Goal: Entertainment & Leisure: Consume media (video, audio)

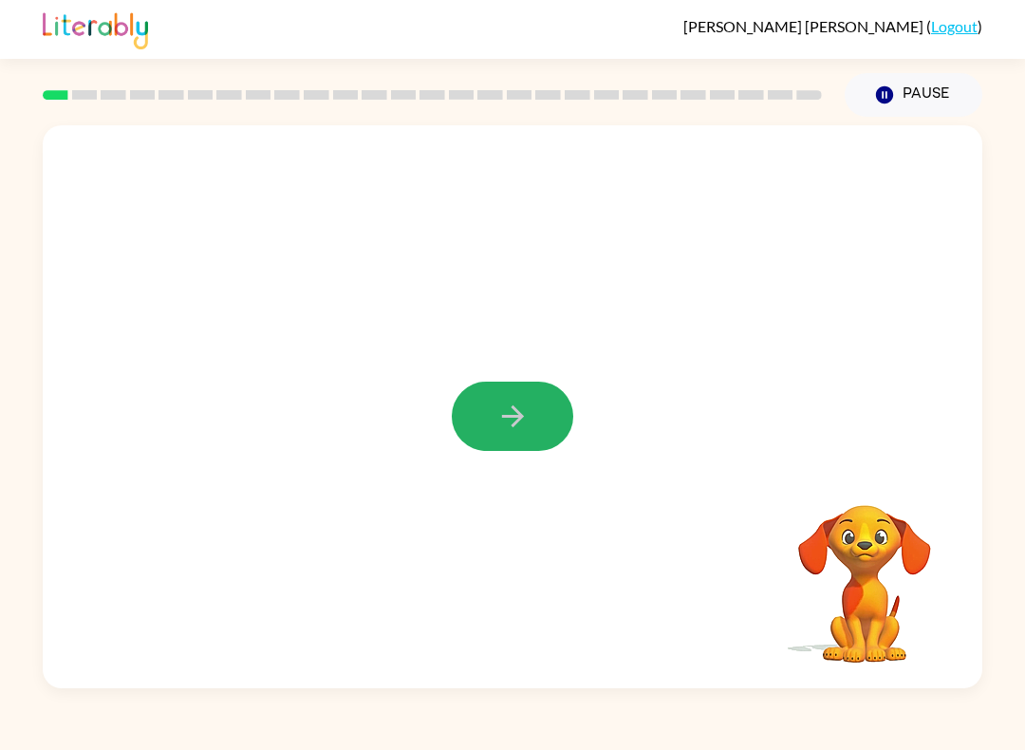
click at [560, 405] on button "button" at bounding box center [512, 416] width 121 height 69
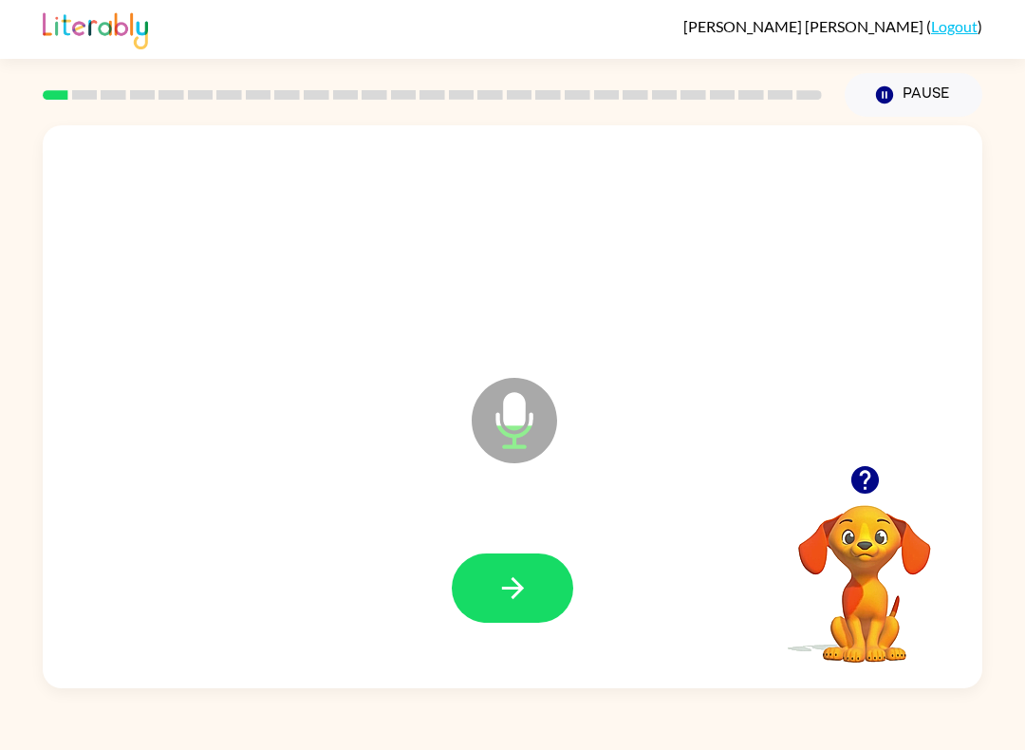
click at [521, 595] on icon "button" at bounding box center [512, 587] width 33 height 33
click at [543, 599] on button "button" at bounding box center [512, 587] width 121 height 69
click at [502, 587] on icon "button" at bounding box center [512, 587] width 33 height 33
click at [524, 578] on icon "button" at bounding box center [512, 587] width 33 height 33
click at [503, 577] on icon "button" at bounding box center [512, 587] width 33 height 33
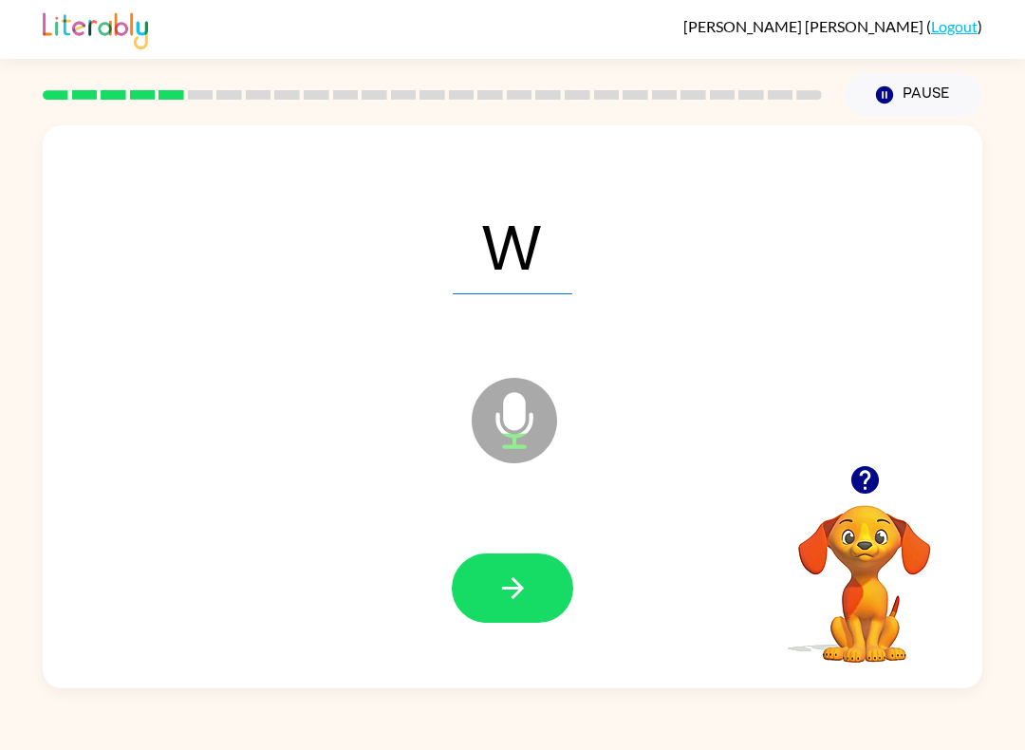
click at [545, 562] on button "button" at bounding box center [512, 587] width 121 height 69
click at [510, 579] on icon "button" at bounding box center [512, 587] width 33 height 33
click at [536, 590] on button "button" at bounding box center [512, 587] width 121 height 69
click at [513, 577] on icon "button" at bounding box center [512, 587] width 33 height 33
click at [523, 568] on button "button" at bounding box center [512, 587] width 121 height 69
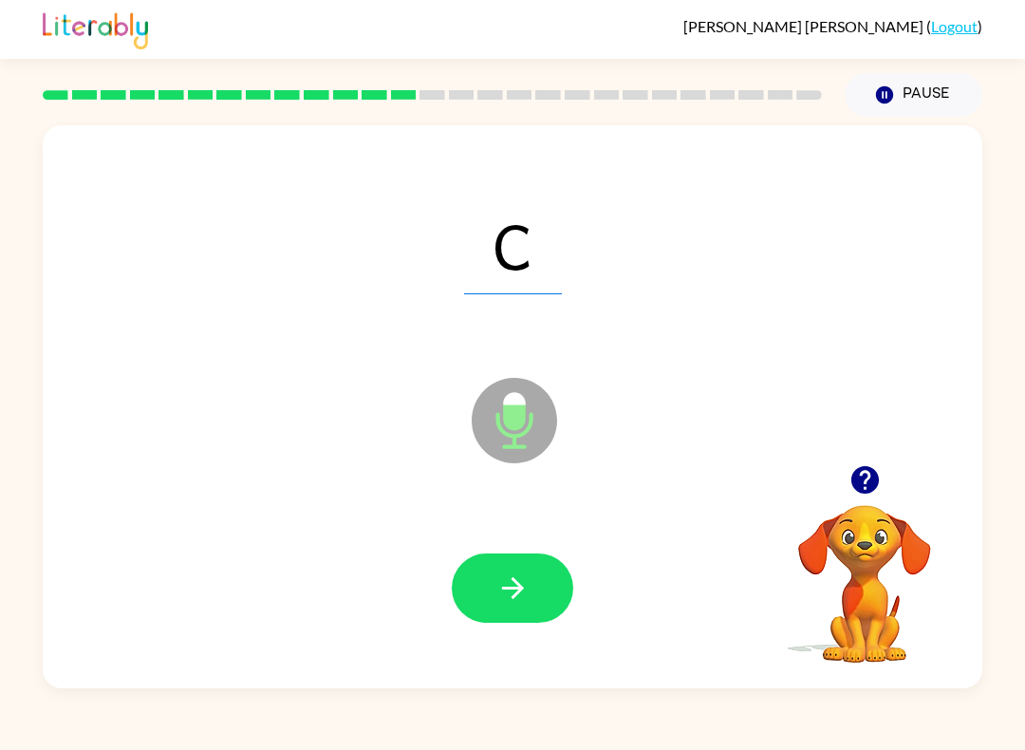
click at [521, 580] on icon "button" at bounding box center [512, 587] width 33 height 33
click at [555, 593] on button "button" at bounding box center [512, 587] width 121 height 69
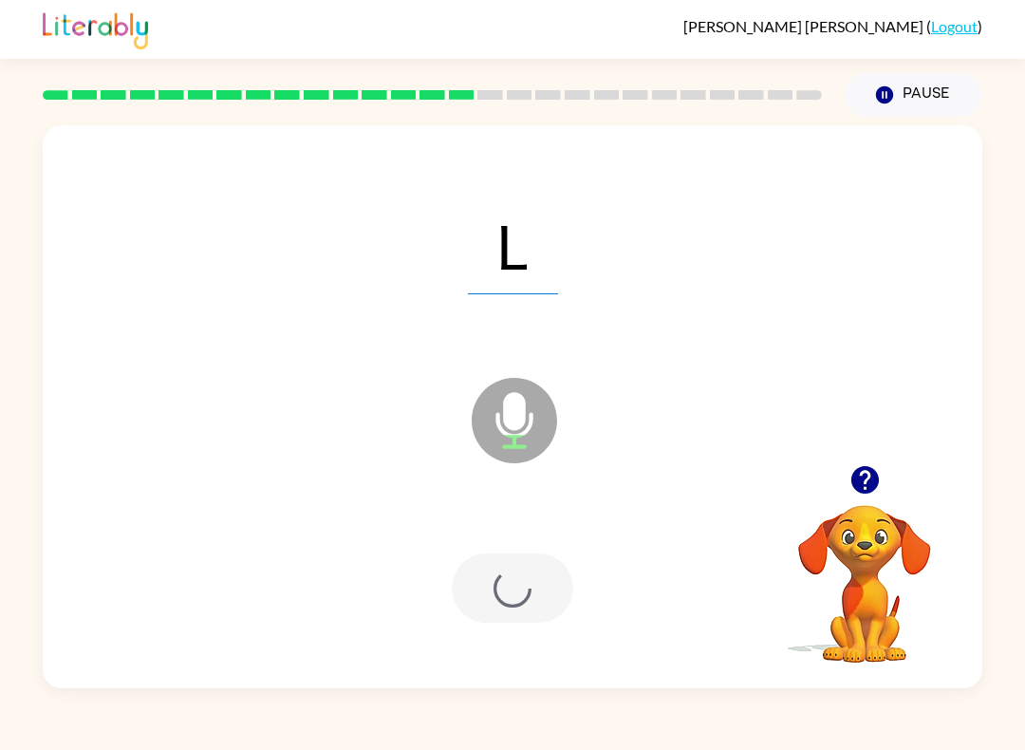
click at [554, 592] on div at bounding box center [512, 587] width 121 height 69
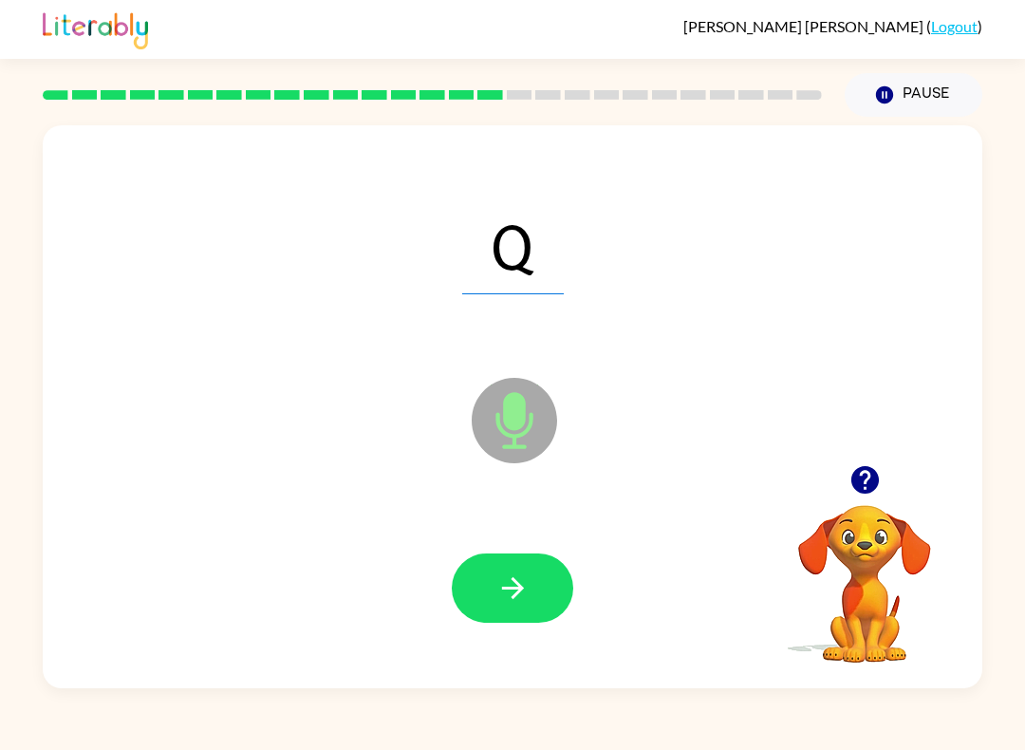
click at [549, 581] on button "button" at bounding box center [512, 587] width 121 height 69
click at [521, 589] on icon "button" at bounding box center [512, 588] width 22 height 22
click at [532, 594] on button "button" at bounding box center [512, 587] width 121 height 69
click at [521, 595] on icon "button" at bounding box center [512, 587] width 33 height 33
click at [524, 570] on button "button" at bounding box center [512, 587] width 121 height 69
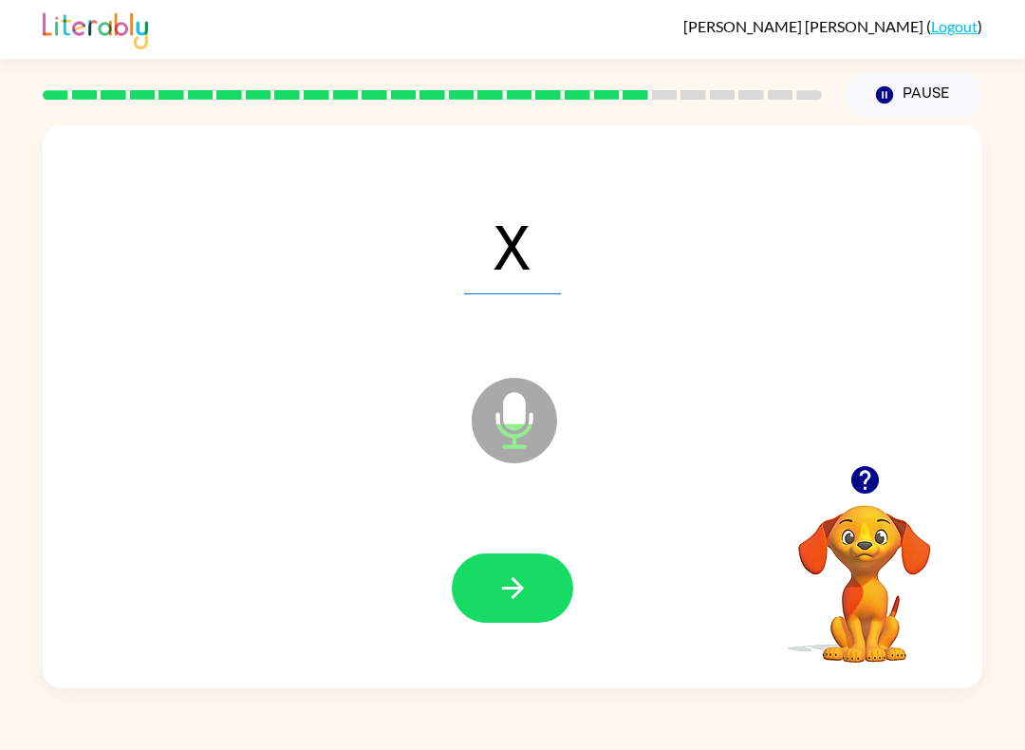
click at [529, 588] on icon "button" at bounding box center [512, 587] width 33 height 33
click at [509, 587] on icon "button" at bounding box center [512, 587] width 33 height 33
click at [518, 593] on icon "button" at bounding box center [512, 588] width 22 height 22
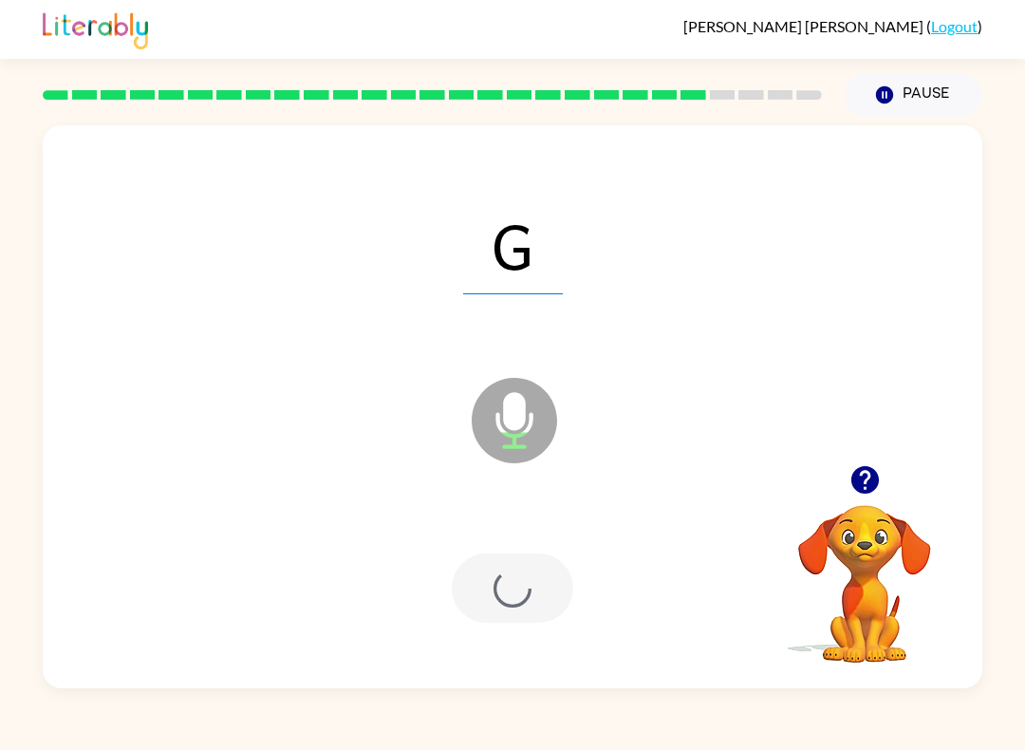
click at [521, 590] on div at bounding box center [512, 587] width 121 height 69
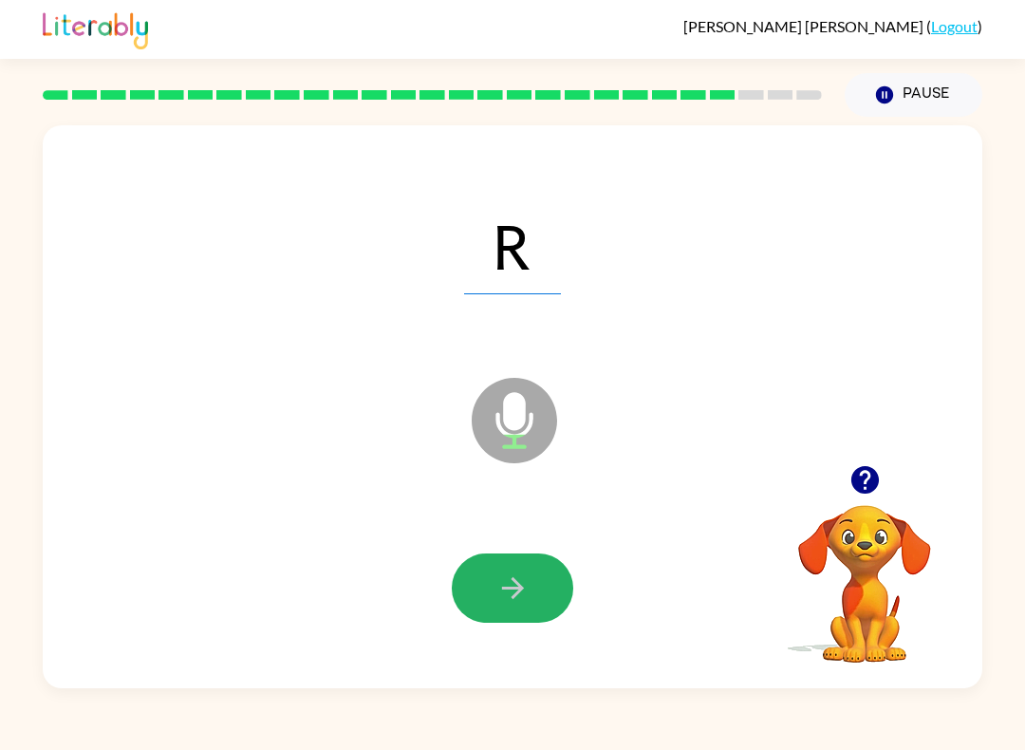
click at [511, 576] on icon "button" at bounding box center [512, 587] width 33 height 33
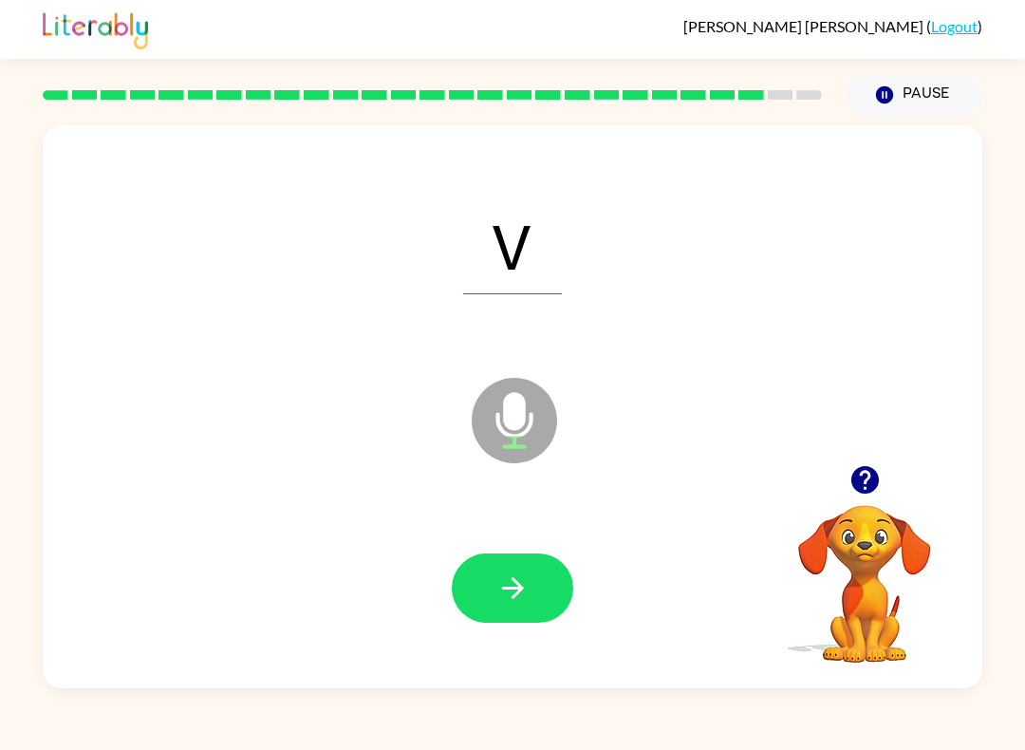
click at [507, 614] on button "button" at bounding box center [512, 587] width 121 height 69
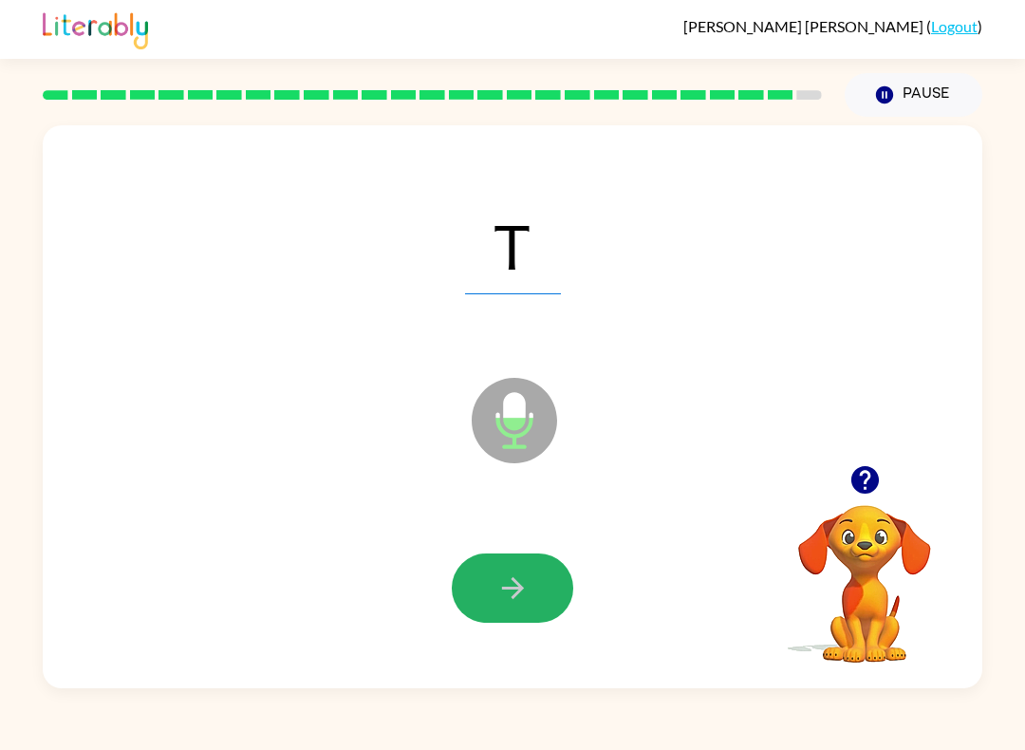
click at [518, 591] on icon "button" at bounding box center [512, 588] width 22 height 22
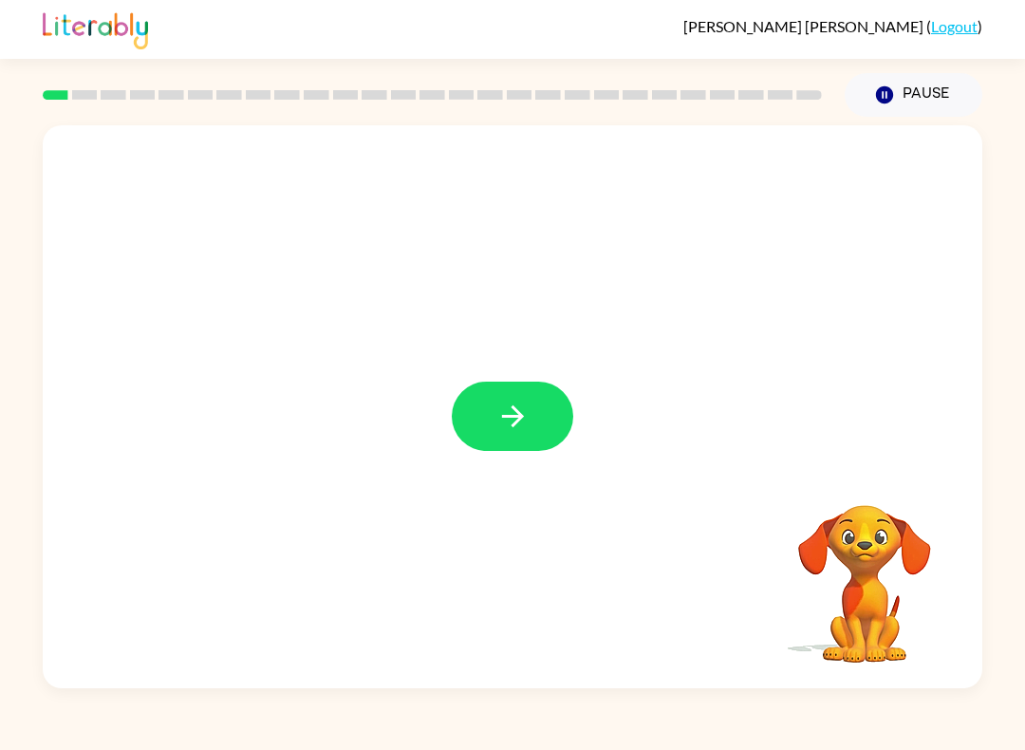
click at [507, 417] on icon "button" at bounding box center [512, 416] width 22 height 22
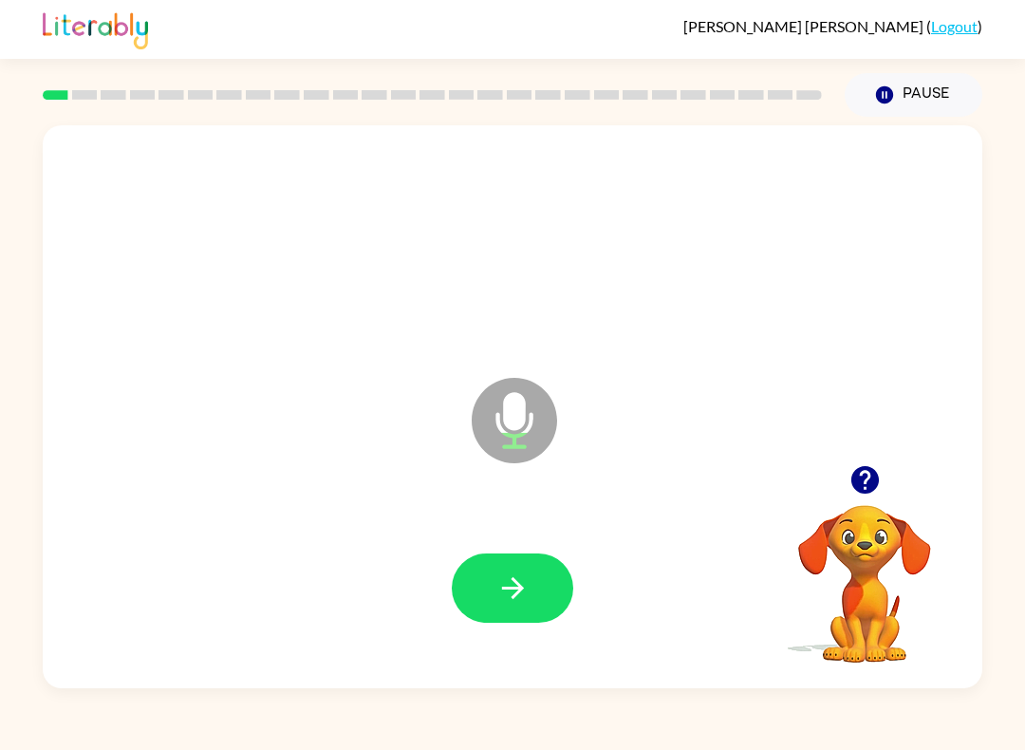
click at [528, 581] on icon "button" at bounding box center [512, 587] width 33 height 33
click at [522, 585] on icon "button" at bounding box center [512, 587] width 33 height 33
click at [531, 571] on button "button" at bounding box center [512, 587] width 121 height 69
click at [544, 596] on button "button" at bounding box center [512, 587] width 121 height 69
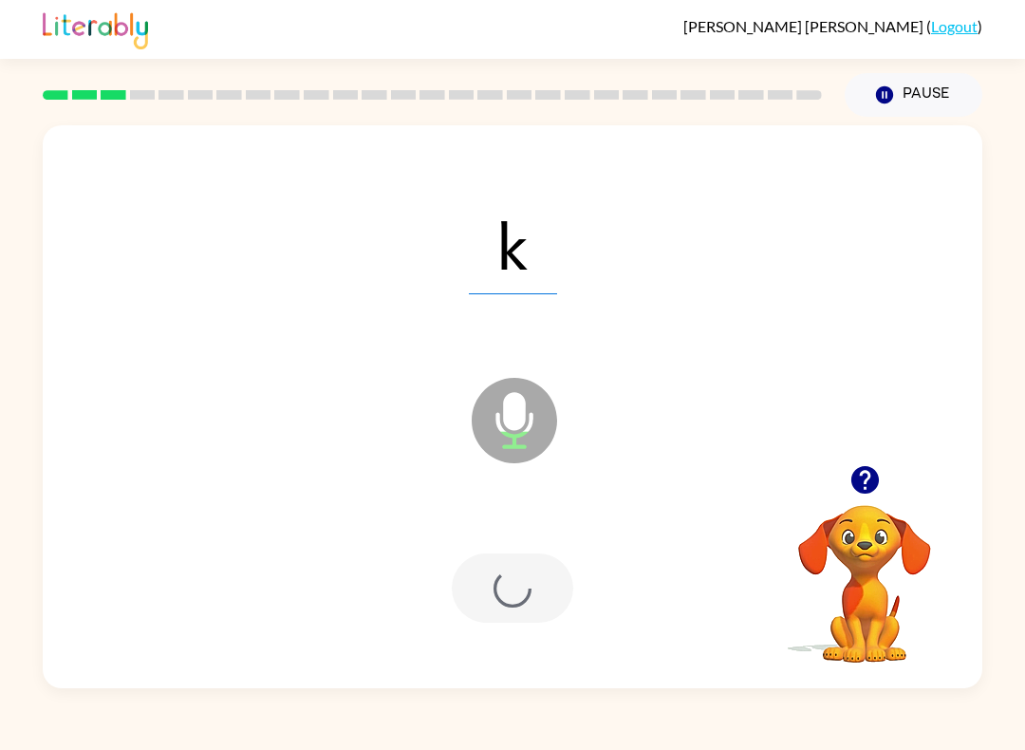
click at [544, 596] on div at bounding box center [512, 587] width 121 height 69
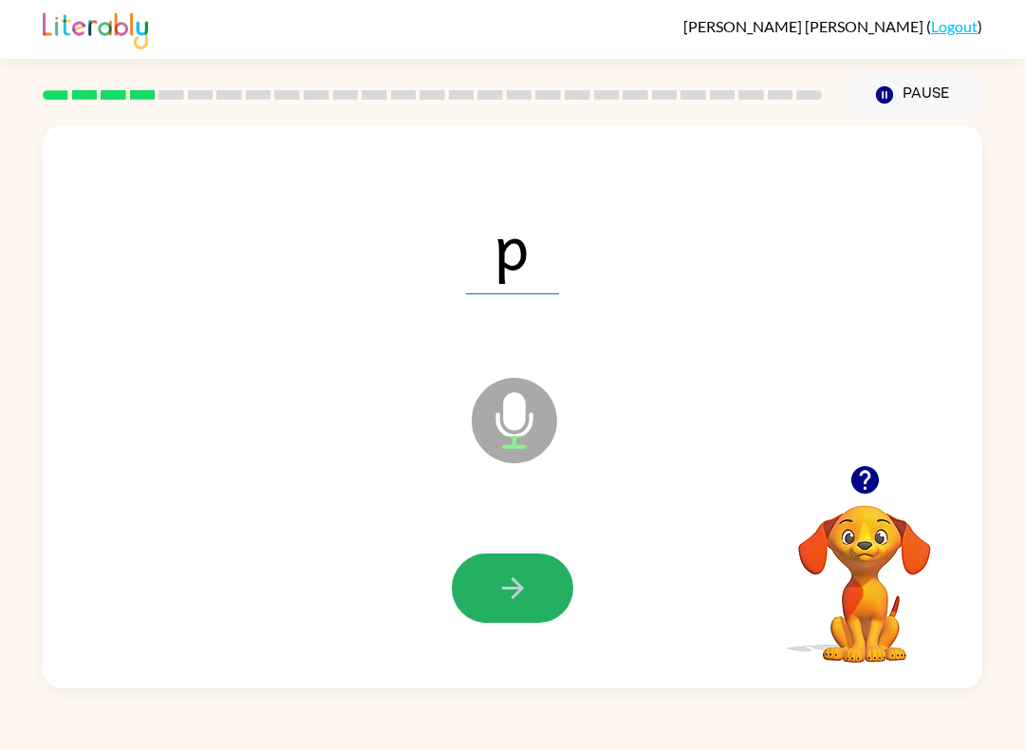
click at [512, 578] on icon "button" at bounding box center [512, 587] width 33 height 33
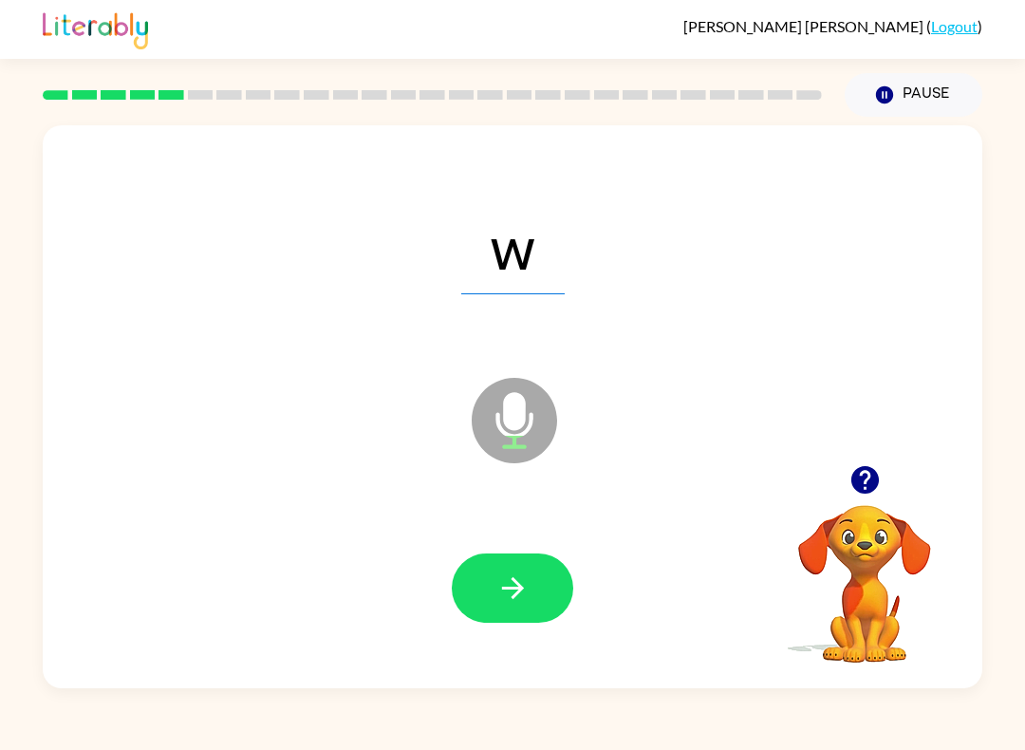
click at [546, 598] on button "button" at bounding box center [512, 587] width 121 height 69
click at [510, 590] on icon "button" at bounding box center [512, 587] width 33 height 33
click at [525, 601] on icon "button" at bounding box center [512, 587] width 33 height 33
click at [490, 575] on button "button" at bounding box center [512, 587] width 121 height 69
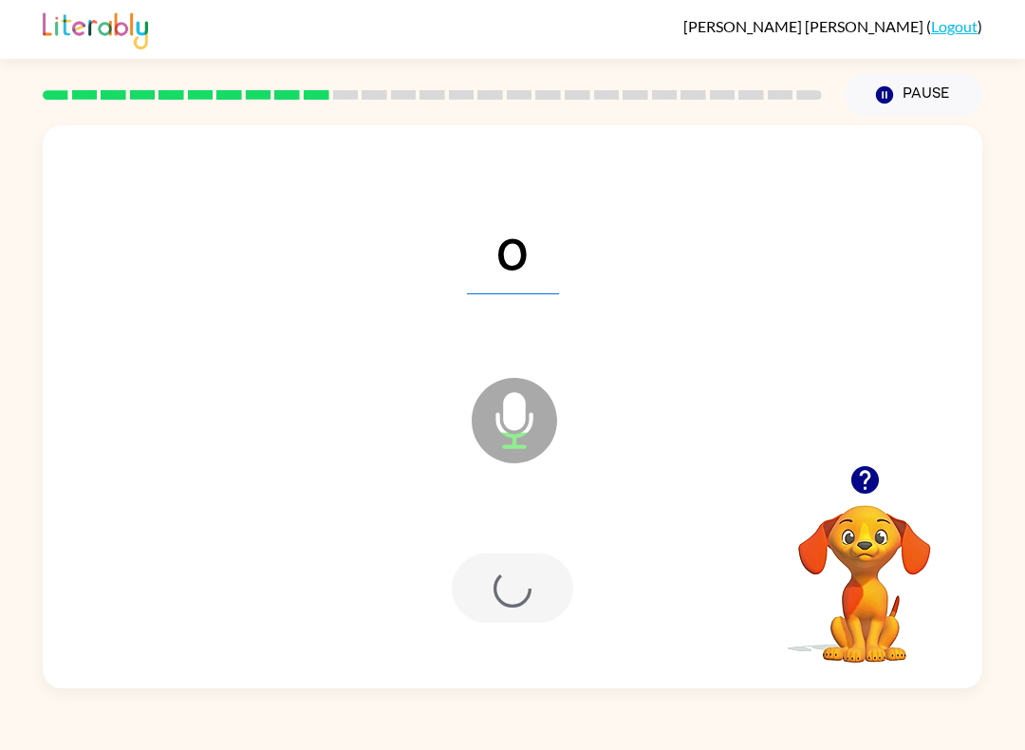
click at [490, 575] on div at bounding box center [512, 587] width 121 height 69
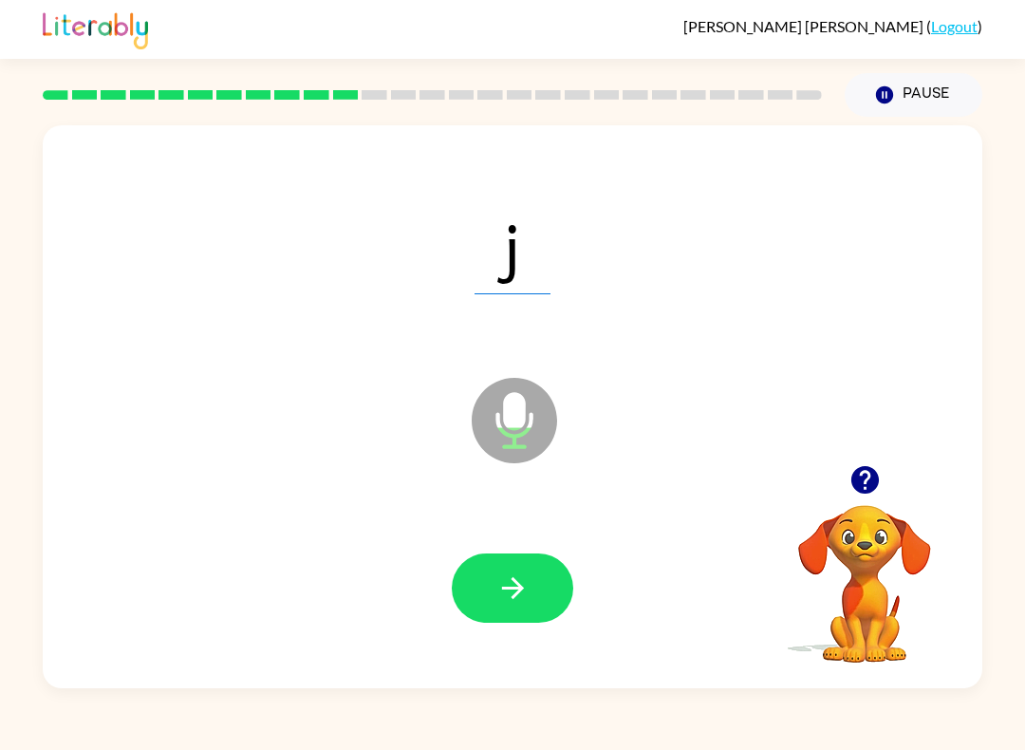
click at [536, 593] on button "button" at bounding box center [512, 587] width 121 height 69
click at [517, 571] on button "button" at bounding box center [512, 587] width 121 height 69
click at [528, 599] on icon "button" at bounding box center [512, 587] width 33 height 33
click at [528, 590] on icon "button" at bounding box center [512, 587] width 33 height 33
click at [527, 589] on icon "button" at bounding box center [512, 587] width 33 height 33
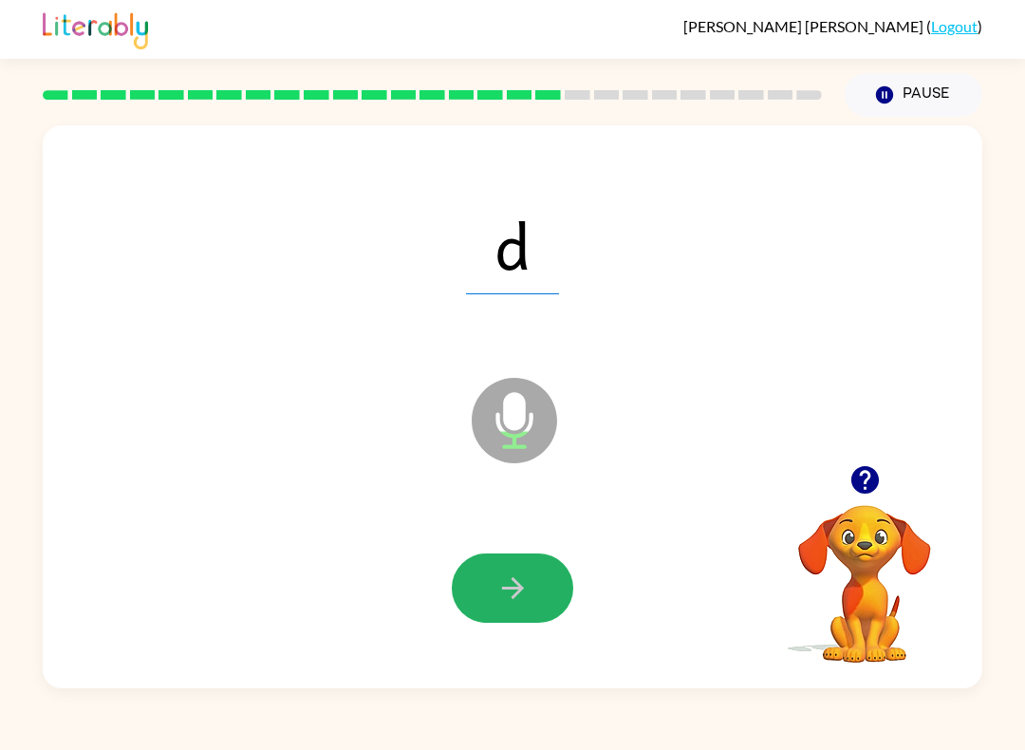
click at [532, 593] on button "button" at bounding box center [512, 587] width 121 height 69
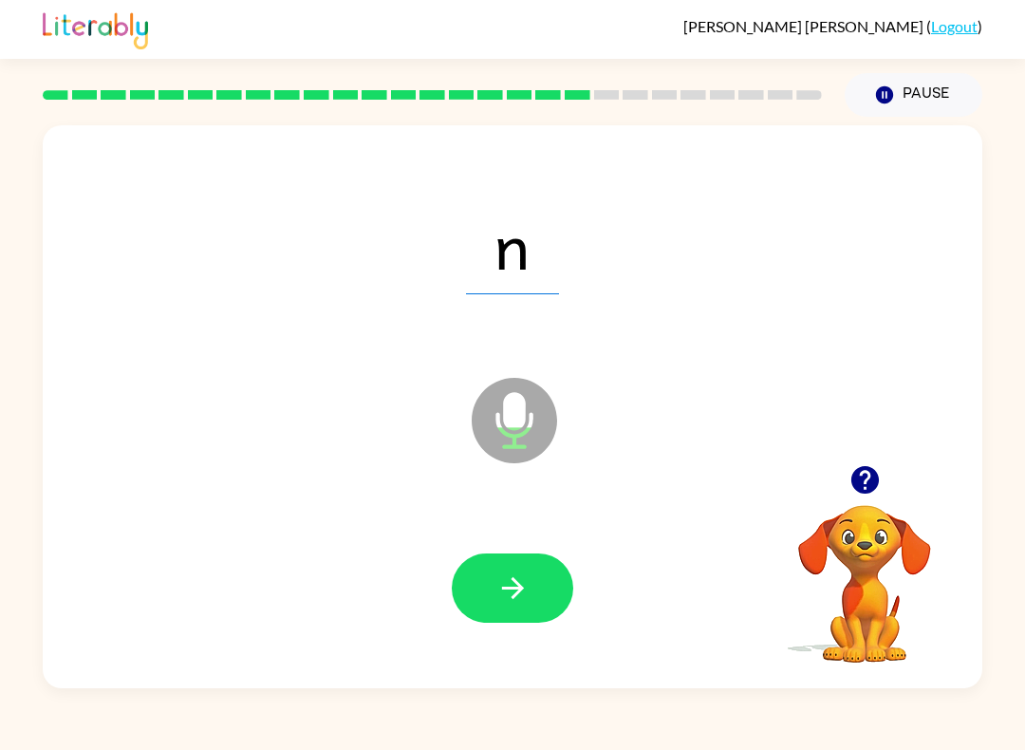
click at [533, 577] on button "button" at bounding box center [512, 587] width 121 height 69
click at [512, 586] on icon "button" at bounding box center [512, 587] width 33 height 33
click at [508, 565] on button "button" at bounding box center [512, 587] width 121 height 69
click at [545, 586] on button "button" at bounding box center [512, 587] width 121 height 69
click at [540, 600] on button "button" at bounding box center [512, 587] width 121 height 69
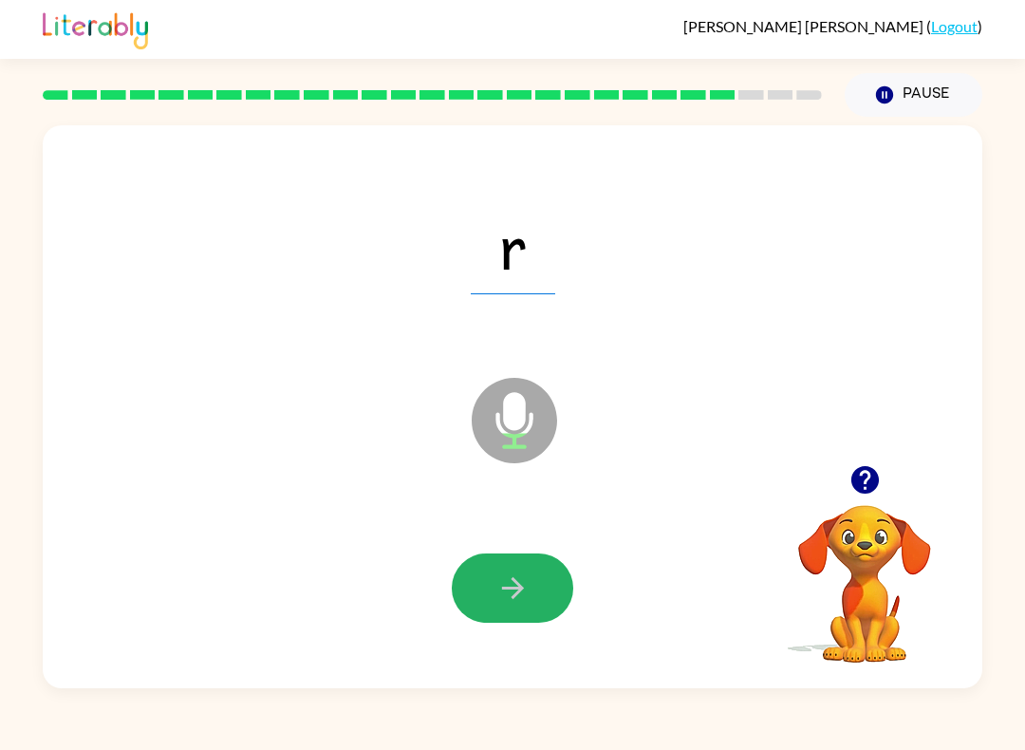
click at [542, 596] on button "button" at bounding box center [512, 587] width 121 height 69
click at [518, 584] on icon "button" at bounding box center [512, 588] width 22 height 22
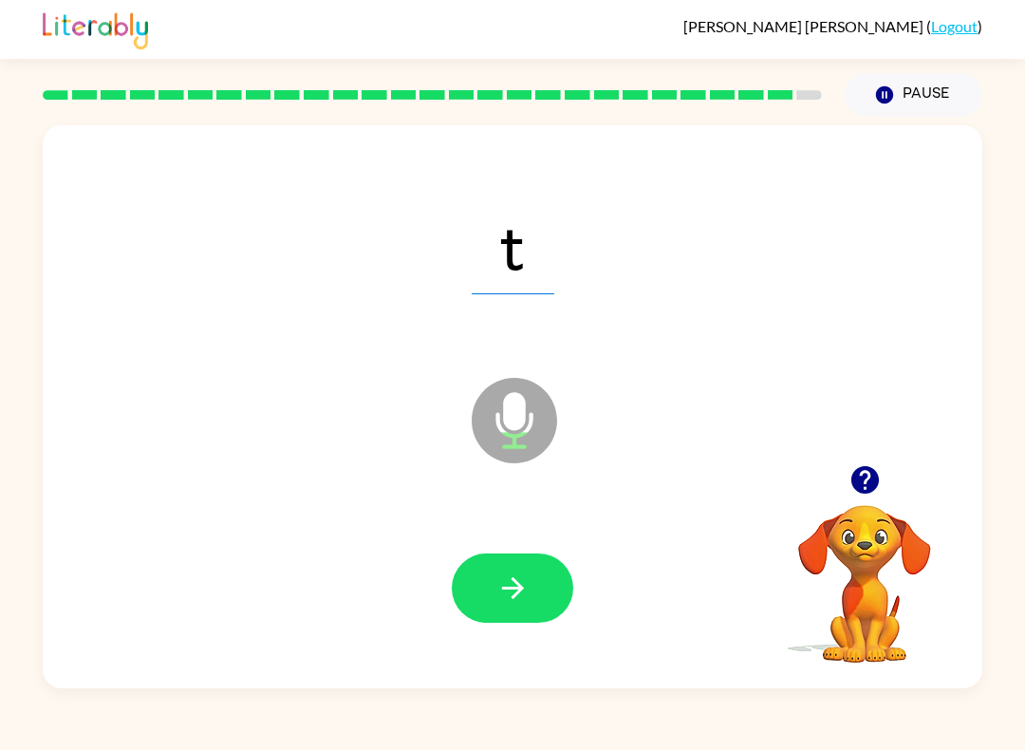
click at [523, 606] on button "button" at bounding box center [512, 587] width 121 height 69
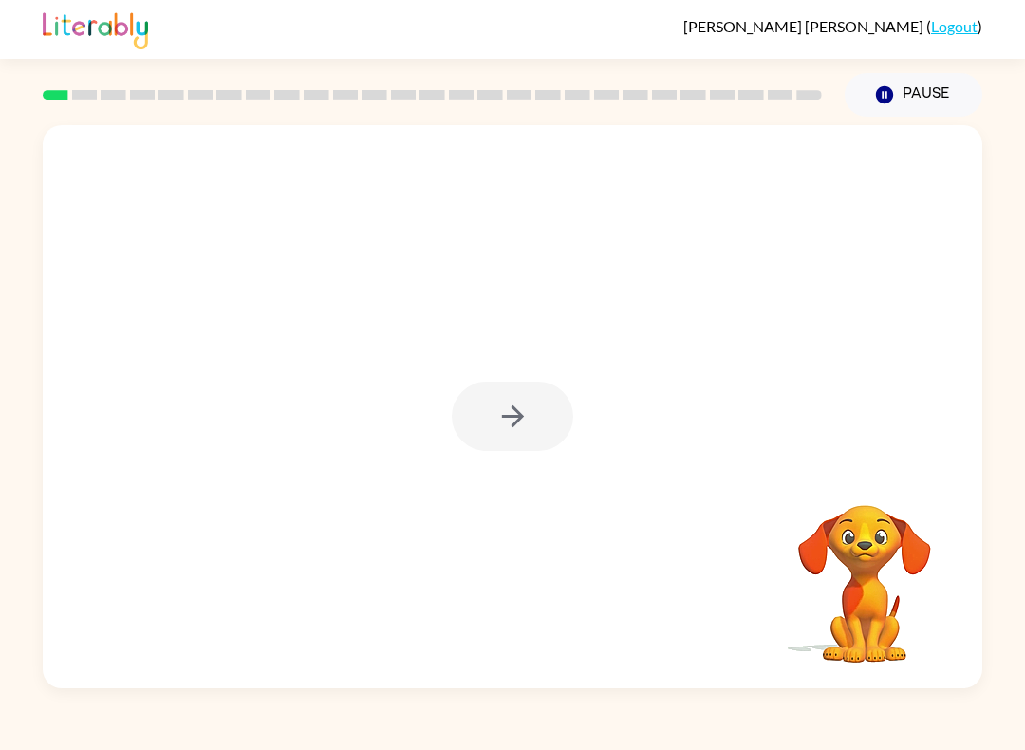
click at [487, 420] on div at bounding box center [512, 416] width 121 height 69
click at [524, 408] on icon "button" at bounding box center [512, 416] width 33 height 33
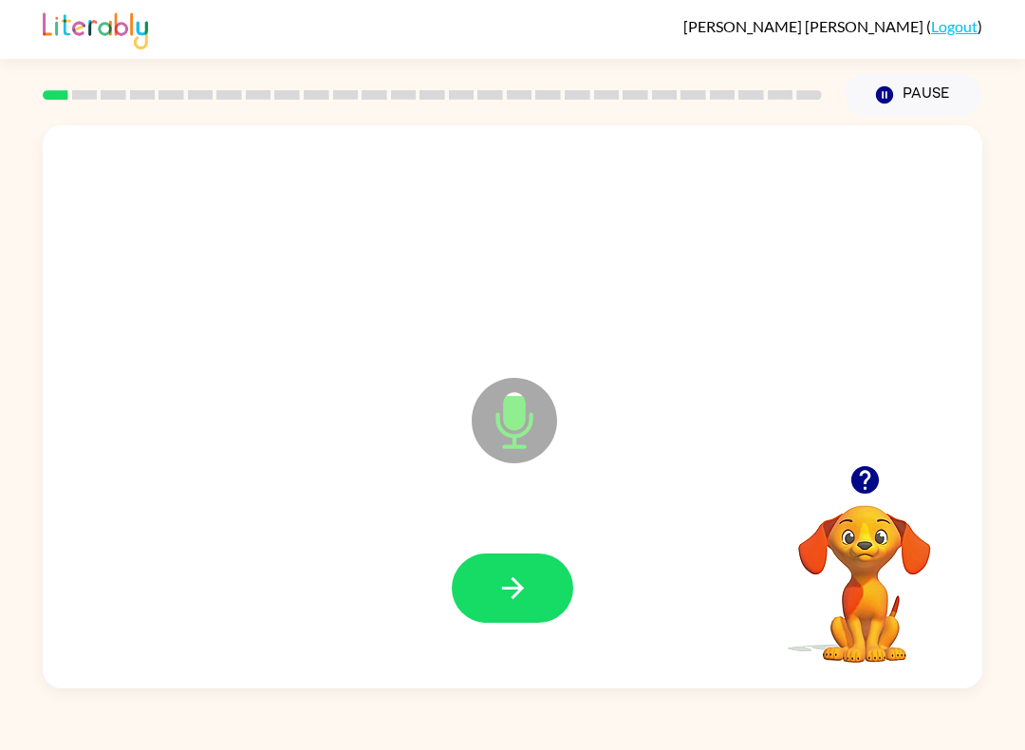
click at [532, 408] on icon at bounding box center [514, 420] width 85 height 85
click at [513, 562] on button "button" at bounding box center [512, 587] width 121 height 69
click at [546, 551] on div at bounding box center [513, 588] width 902 height 162
click at [583, 595] on div at bounding box center [513, 588] width 902 height 162
click at [510, 599] on icon "button" at bounding box center [512, 587] width 33 height 33
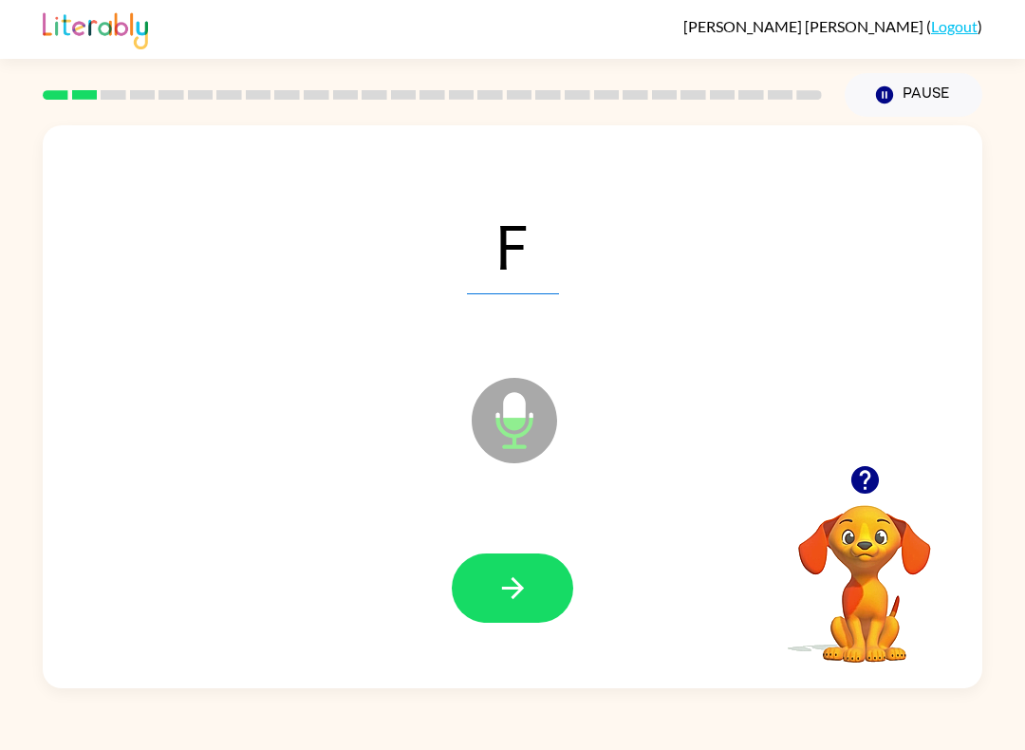
click at [523, 579] on icon "button" at bounding box center [512, 587] width 33 height 33
click at [533, 571] on button "button" at bounding box center [512, 587] width 121 height 69
click at [521, 592] on icon "button" at bounding box center [512, 587] width 33 height 33
click at [487, 577] on button "button" at bounding box center [512, 587] width 121 height 69
click at [524, 600] on icon "button" at bounding box center [512, 587] width 33 height 33
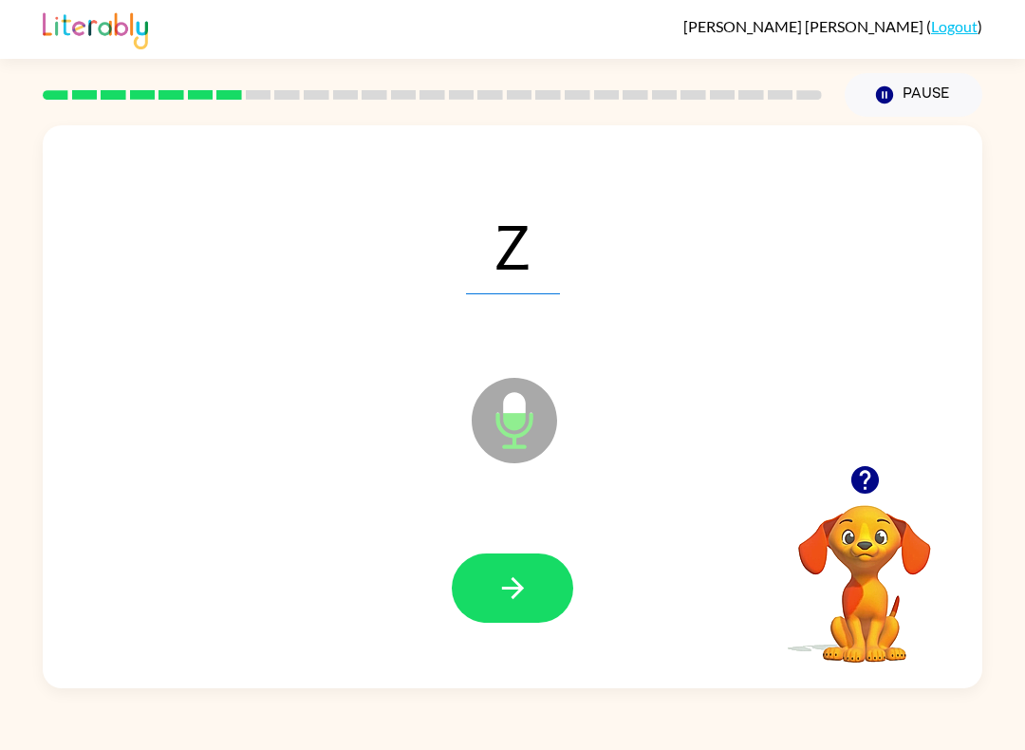
click at [549, 594] on button "button" at bounding box center [512, 587] width 121 height 69
click at [500, 568] on button "button" at bounding box center [512, 587] width 121 height 69
click at [524, 571] on button "button" at bounding box center [512, 587] width 121 height 69
click at [516, 564] on button "button" at bounding box center [512, 587] width 121 height 69
click at [516, 611] on button "button" at bounding box center [512, 587] width 121 height 69
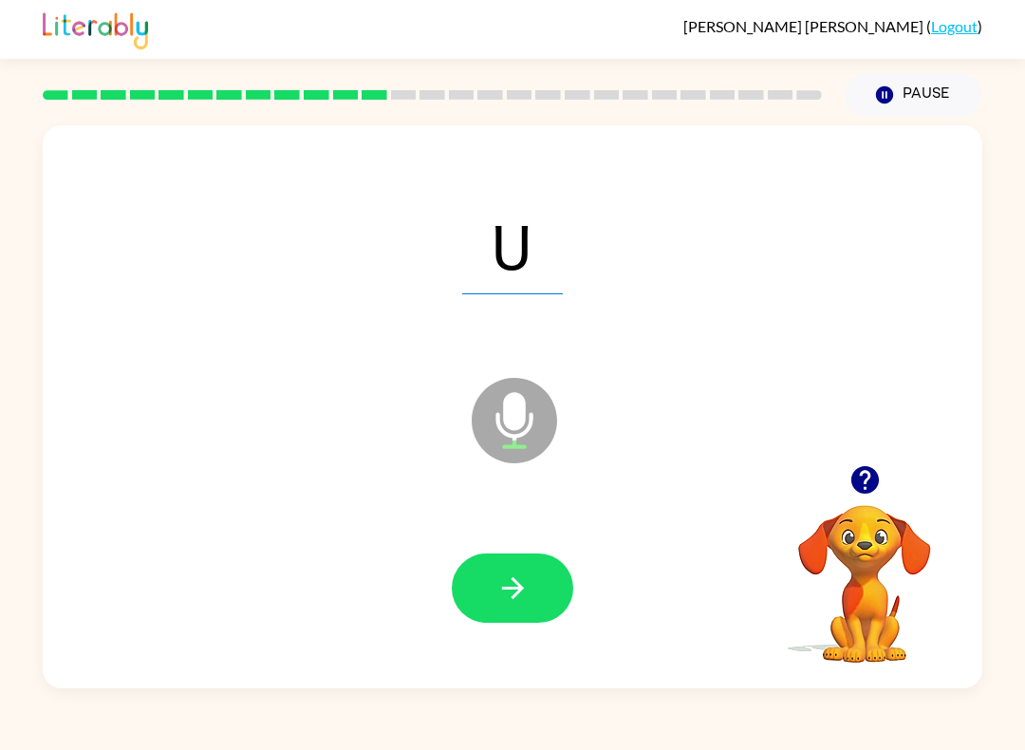
click at [505, 613] on button "button" at bounding box center [512, 587] width 121 height 69
click at [476, 597] on button "button" at bounding box center [512, 587] width 121 height 69
click at [523, 596] on icon "button" at bounding box center [512, 587] width 33 height 33
click at [486, 597] on button "button" at bounding box center [512, 587] width 121 height 69
click at [514, 589] on icon "button" at bounding box center [512, 588] width 22 height 22
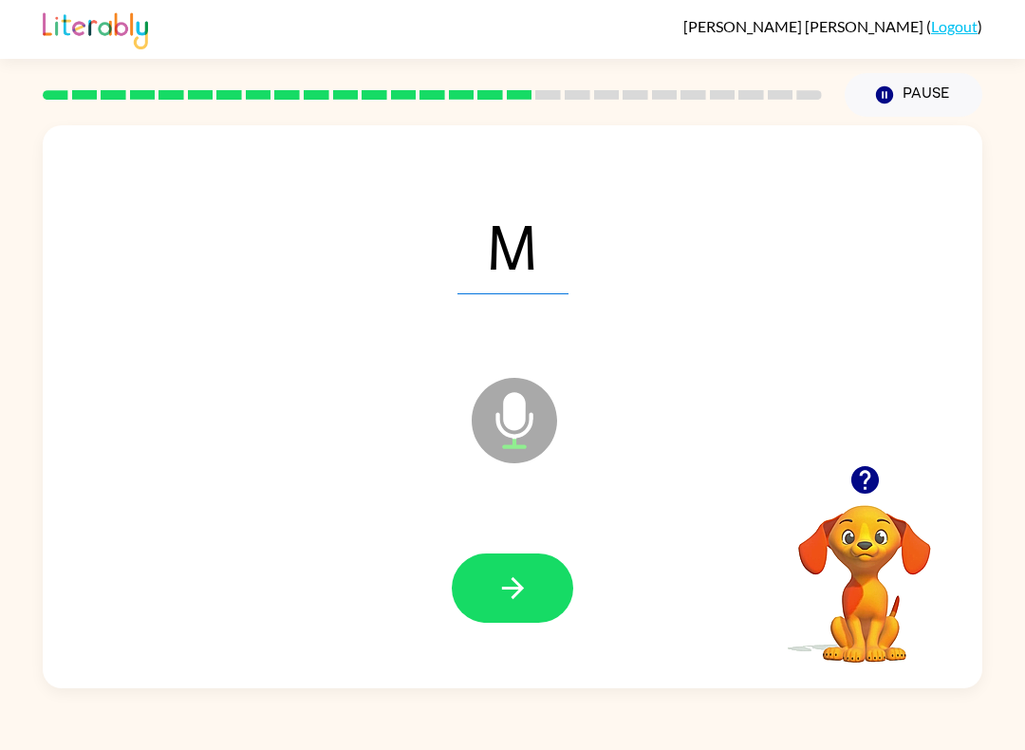
click at [468, 566] on button "button" at bounding box center [512, 587] width 121 height 69
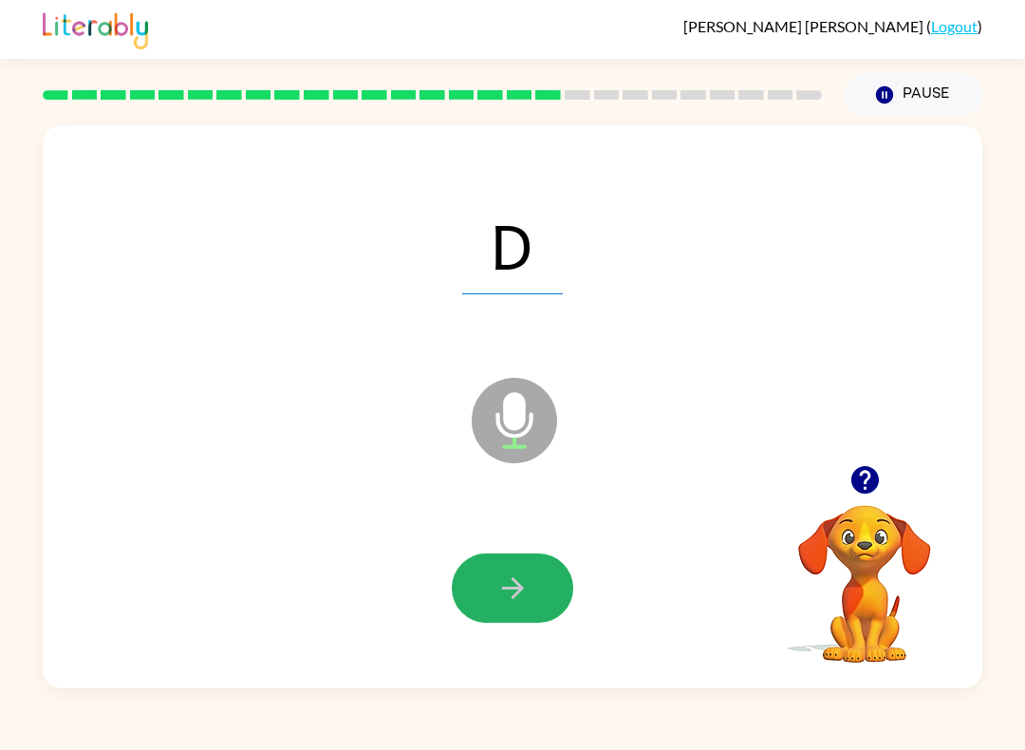
click at [489, 574] on button "button" at bounding box center [512, 587] width 121 height 69
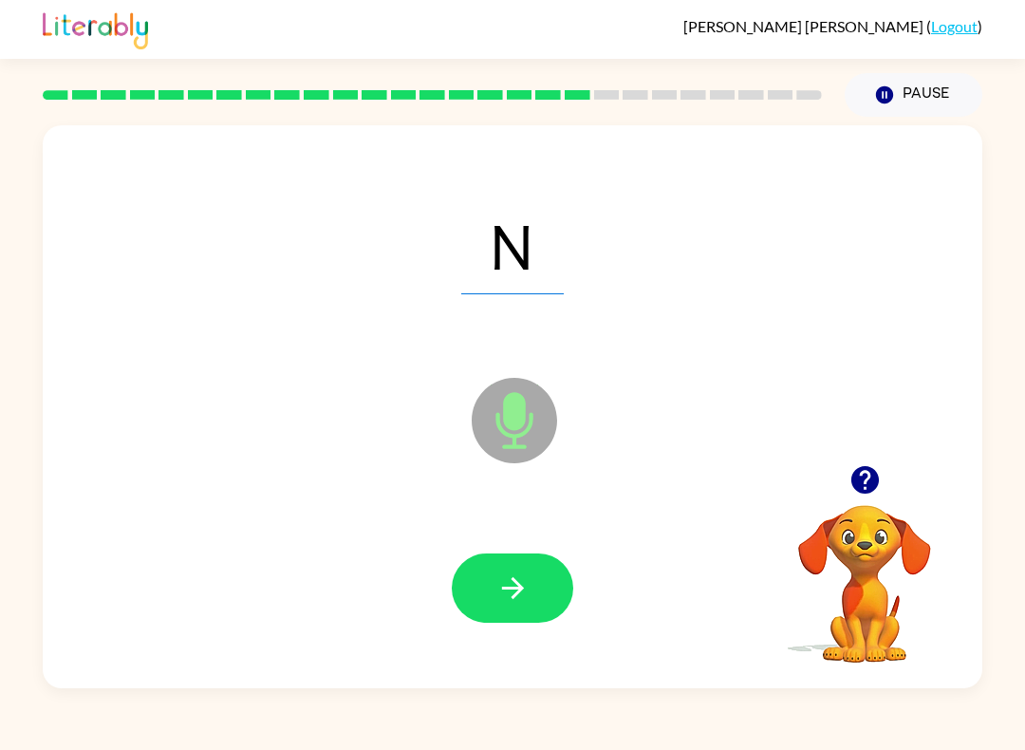
click at [504, 600] on icon "button" at bounding box center [512, 587] width 33 height 33
click at [513, 582] on icon "button" at bounding box center [512, 587] width 33 height 33
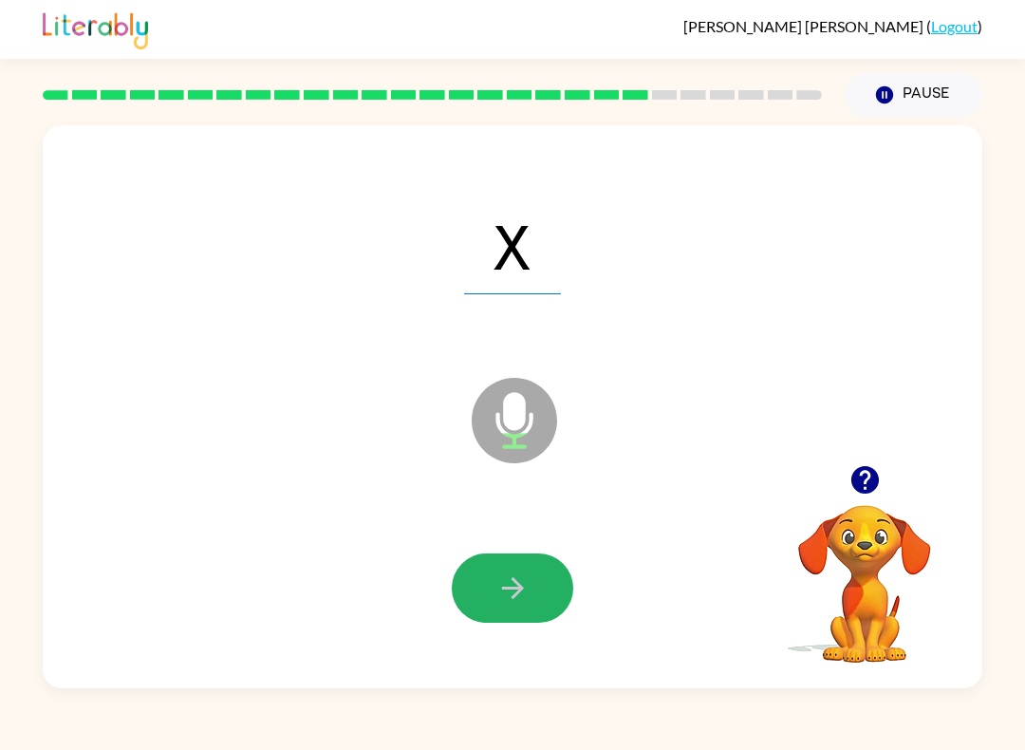
click at [496, 584] on icon "button" at bounding box center [512, 587] width 33 height 33
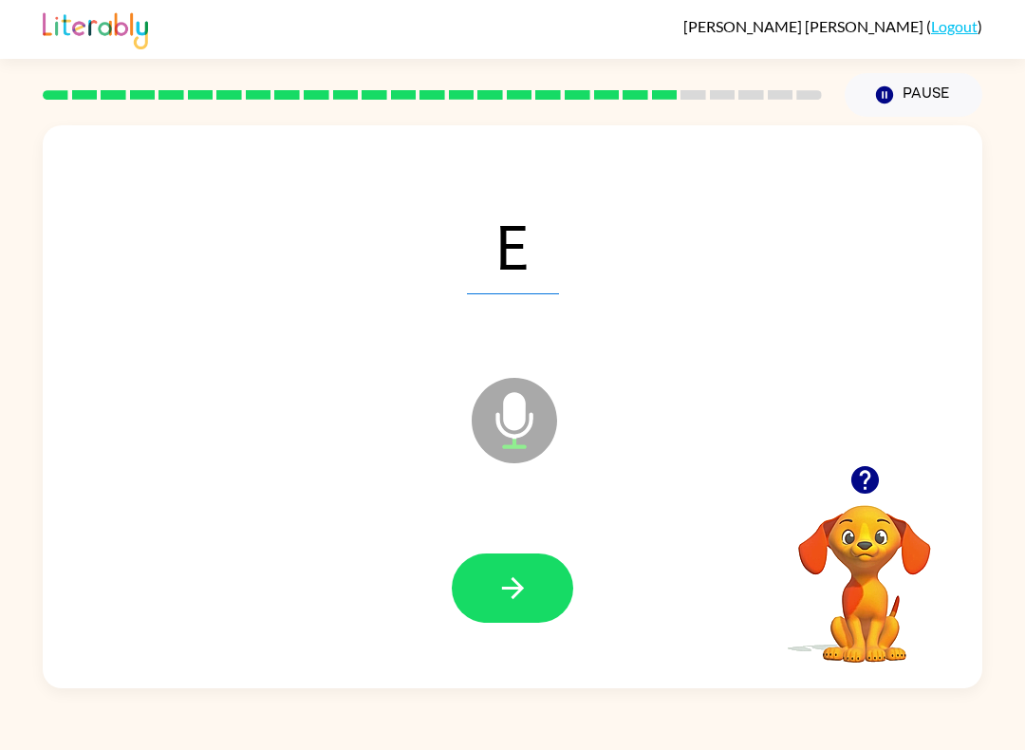
click at [528, 580] on icon "button" at bounding box center [512, 587] width 33 height 33
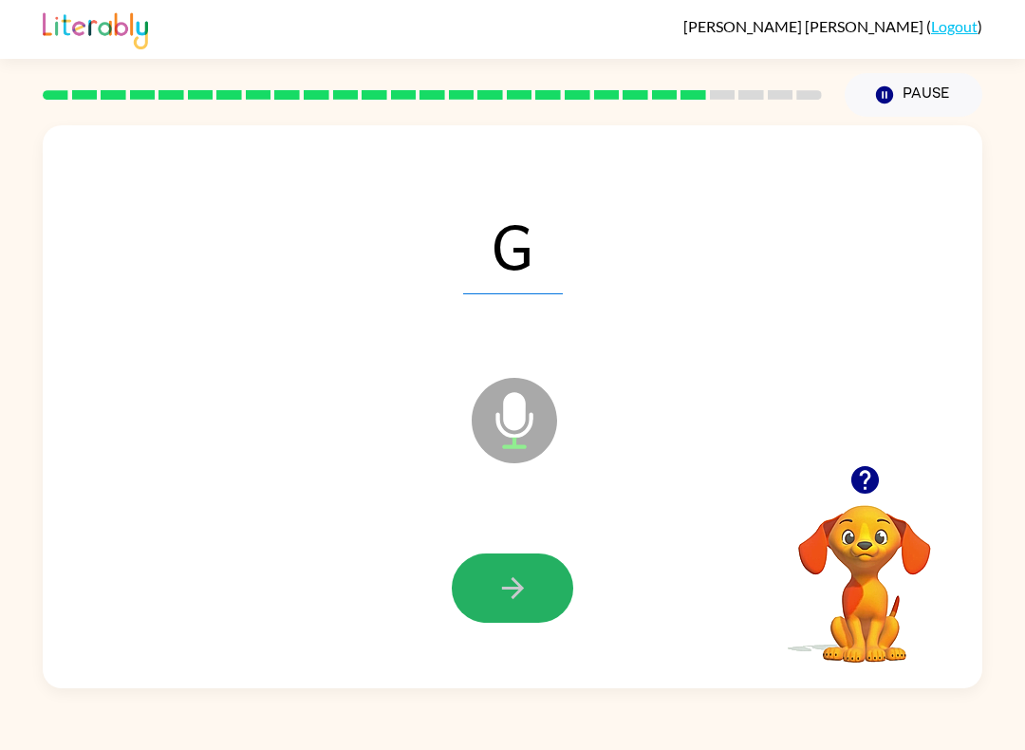
click at [470, 613] on button "button" at bounding box center [512, 587] width 121 height 69
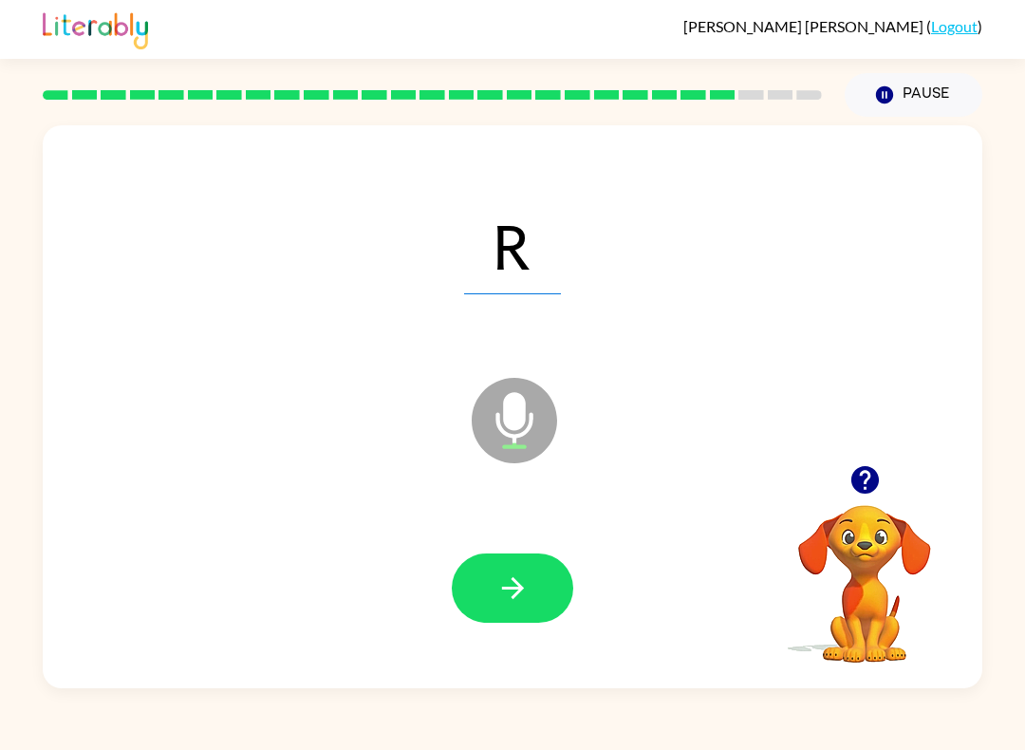
click at [515, 586] on icon "button" at bounding box center [512, 587] width 33 height 33
click at [500, 597] on icon "button" at bounding box center [512, 587] width 33 height 33
click at [487, 620] on button "button" at bounding box center [512, 587] width 121 height 69
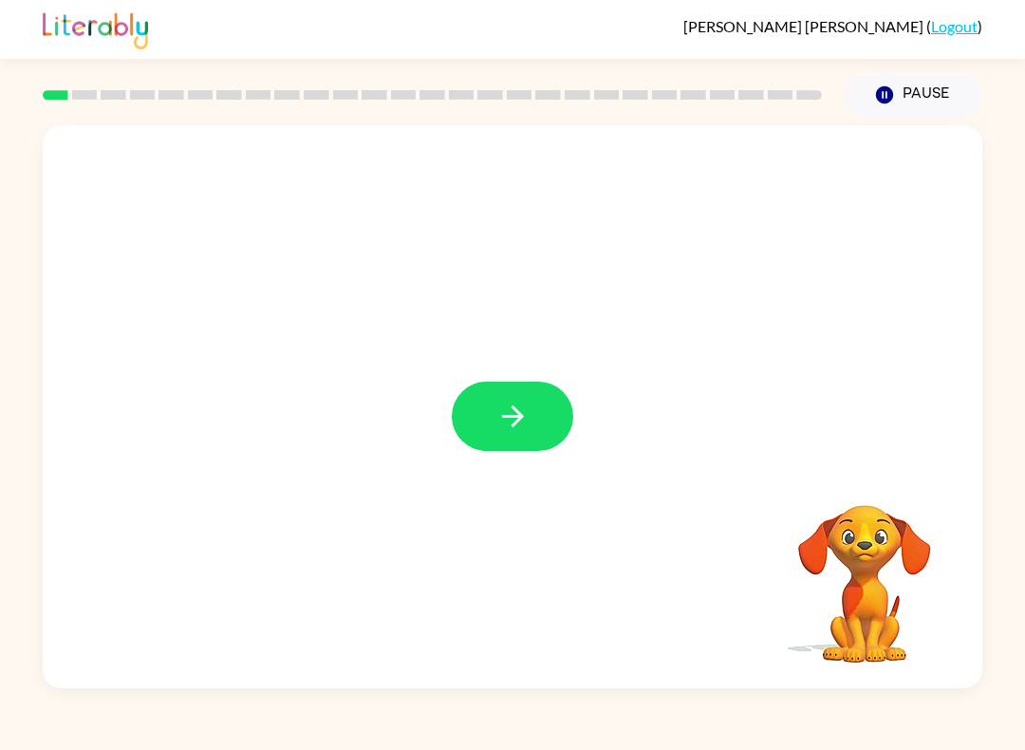
click at [530, 408] on button "button" at bounding box center [512, 416] width 121 height 69
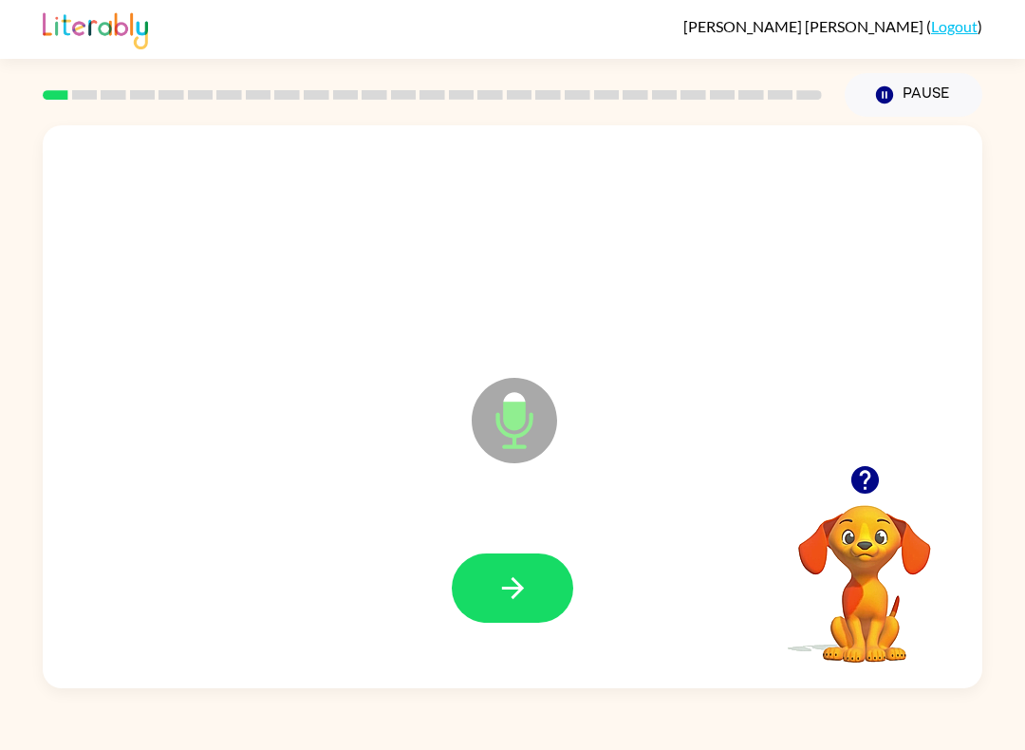
click at [527, 581] on icon "button" at bounding box center [512, 587] width 33 height 33
click at [528, 593] on icon "button" at bounding box center [512, 587] width 33 height 33
click at [546, 599] on button "button" at bounding box center [512, 587] width 121 height 69
click at [511, 619] on button "button" at bounding box center [512, 587] width 121 height 69
click at [550, 562] on button "button" at bounding box center [512, 587] width 121 height 69
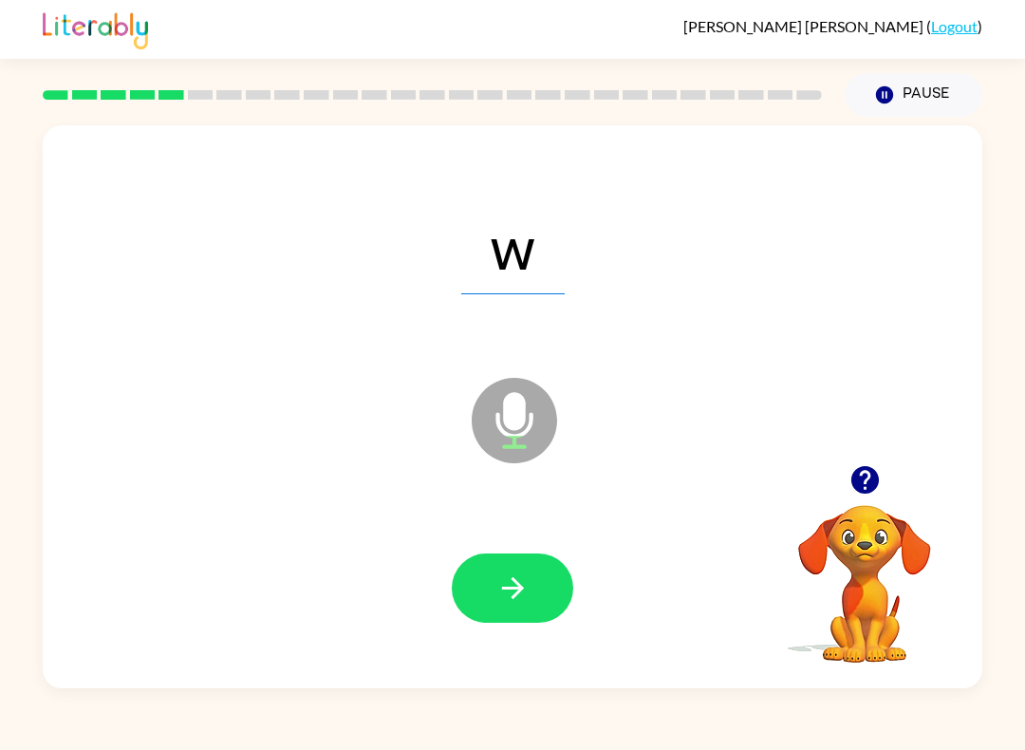
click at [538, 567] on button "button" at bounding box center [512, 587] width 121 height 69
click at [508, 597] on icon "button" at bounding box center [512, 587] width 33 height 33
click at [520, 581] on icon "button" at bounding box center [512, 587] width 33 height 33
click at [535, 577] on button "button" at bounding box center [512, 587] width 121 height 69
click at [572, 595] on button "button" at bounding box center [512, 587] width 121 height 69
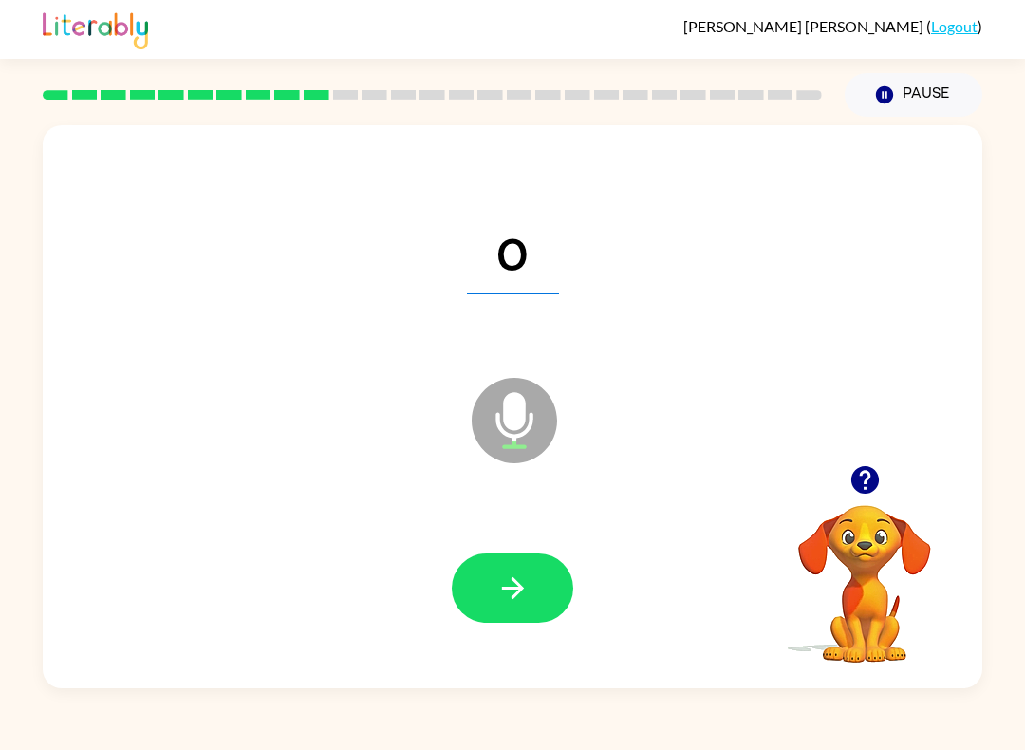
click at [474, 627] on div at bounding box center [513, 588] width 902 height 162
click at [524, 608] on button "button" at bounding box center [512, 587] width 121 height 69
click at [493, 602] on button "button" at bounding box center [512, 587] width 121 height 69
click at [511, 605] on icon "button" at bounding box center [512, 587] width 33 height 33
click at [501, 606] on button "button" at bounding box center [512, 587] width 121 height 69
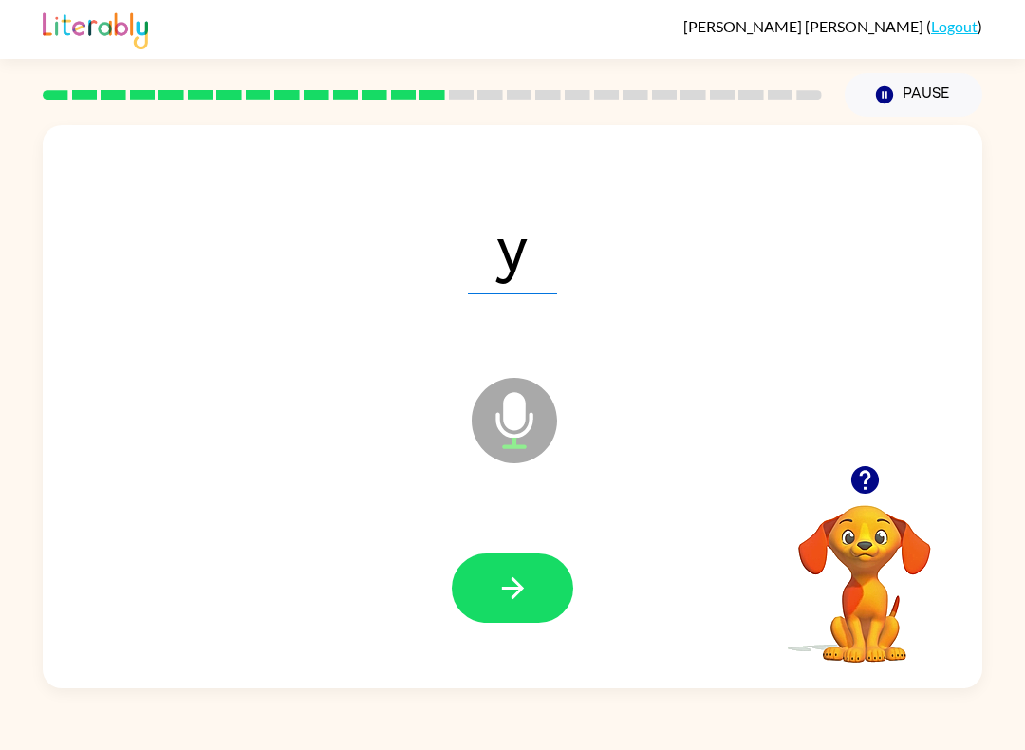
click at [544, 590] on button "button" at bounding box center [512, 587] width 121 height 69
click at [513, 578] on icon "button" at bounding box center [512, 587] width 33 height 33
click at [530, 582] on button "button" at bounding box center [512, 587] width 121 height 69
click at [457, 571] on button "button" at bounding box center [512, 587] width 121 height 69
click at [472, 563] on button "button" at bounding box center [512, 587] width 121 height 69
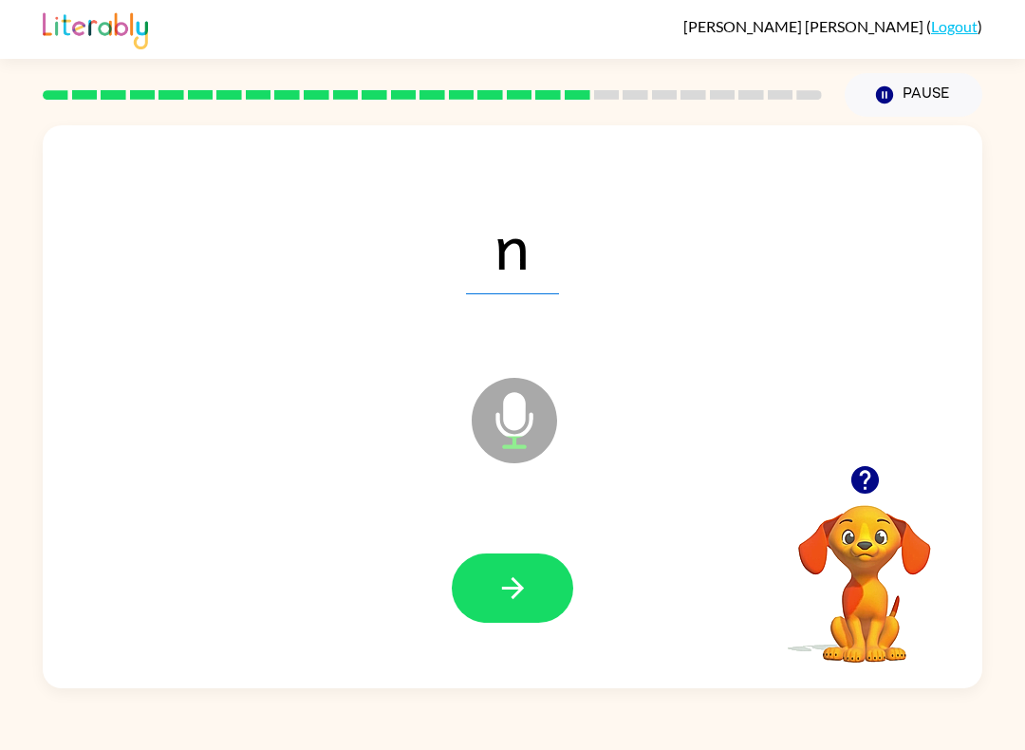
click at [576, 571] on div at bounding box center [513, 588] width 902 height 162
click at [534, 573] on button "button" at bounding box center [512, 587] width 121 height 69
click at [476, 622] on button "button" at bounding box center [512, 587] width 121 height 69
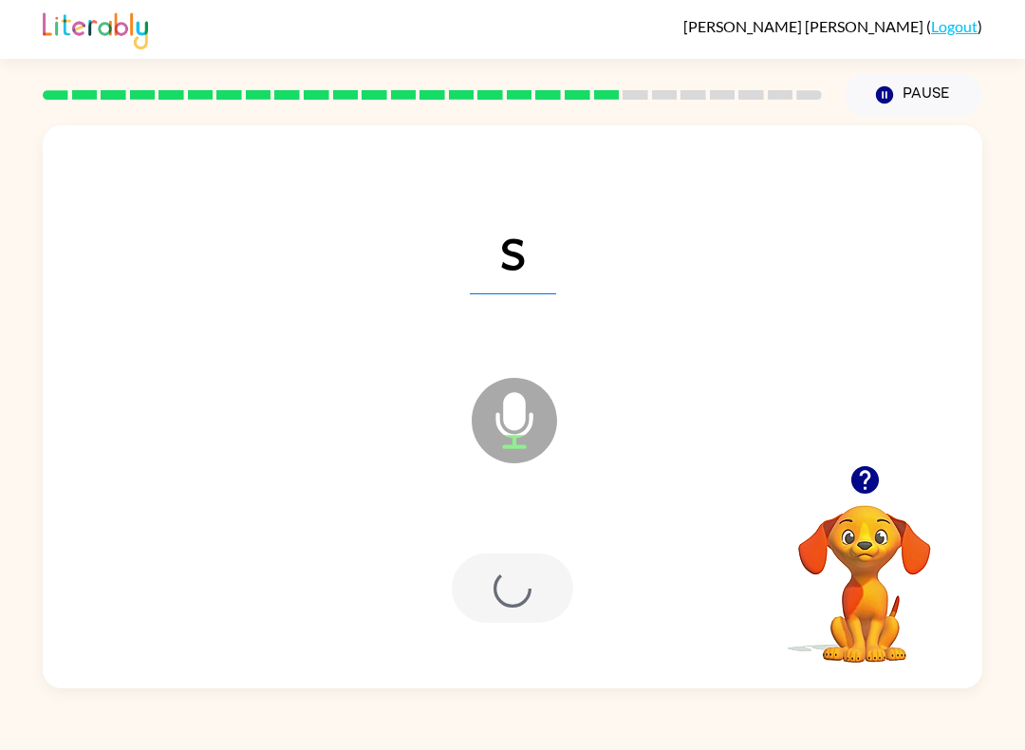
click at [537, 574] on div at bounding box center [512, 587] width 121 height 69
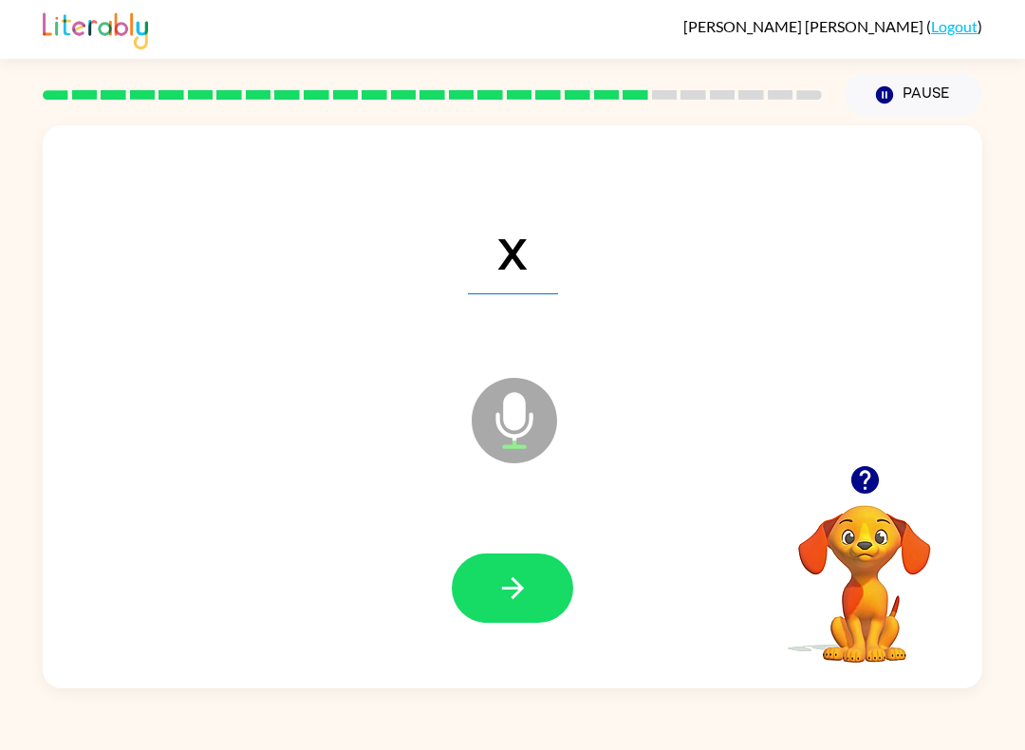
click at [544, 558] on button "button" at bounding box center [512, 587] width 121 height 69
click at [494, 593] on button "button" at bounding box center [512, 587] width 121 height 69
click at [531, 574] on button "button" at bounding box center [512, 587] width 121 height 69
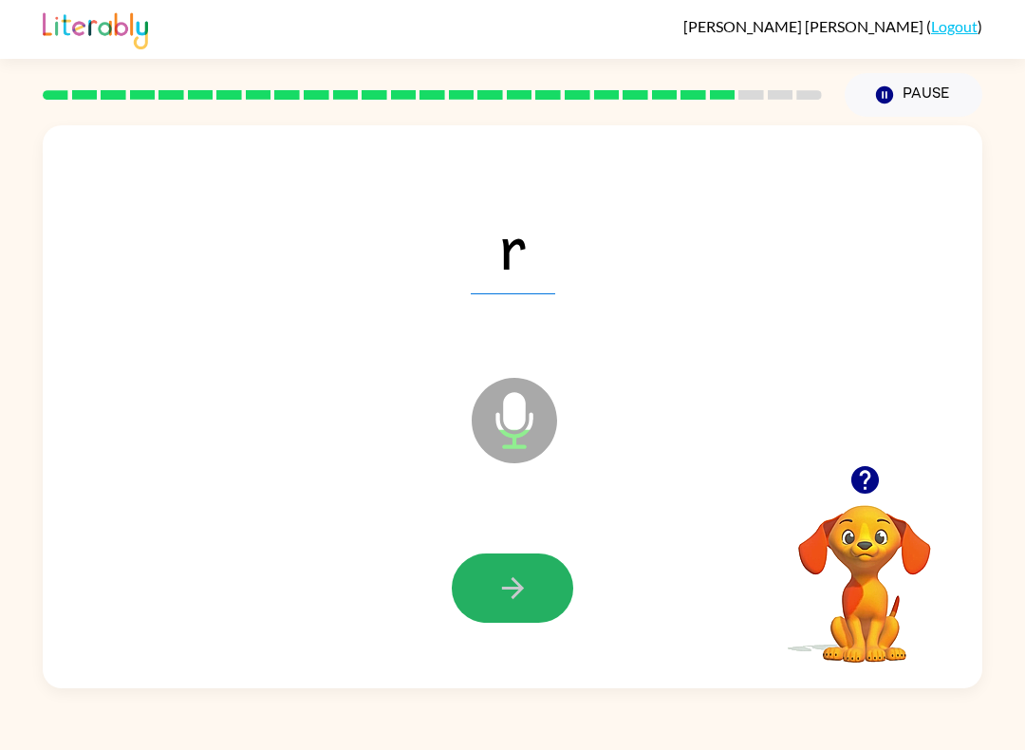
click at [493, 596] on button "button" at bounding box center [512, 587] width 121 height 69
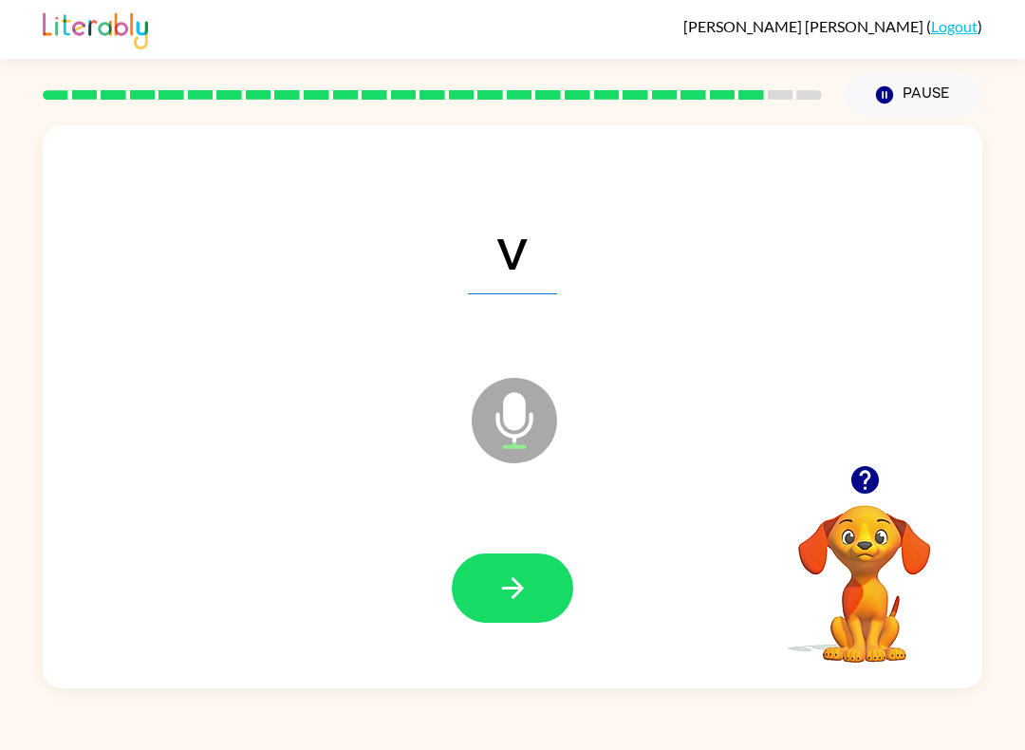
click at [550, 571] on button "button" at bounding box center [512, 587] width 121 height 69
click at [513, 623] on button "button" at bounding box center [512, 587] width 121 height 69
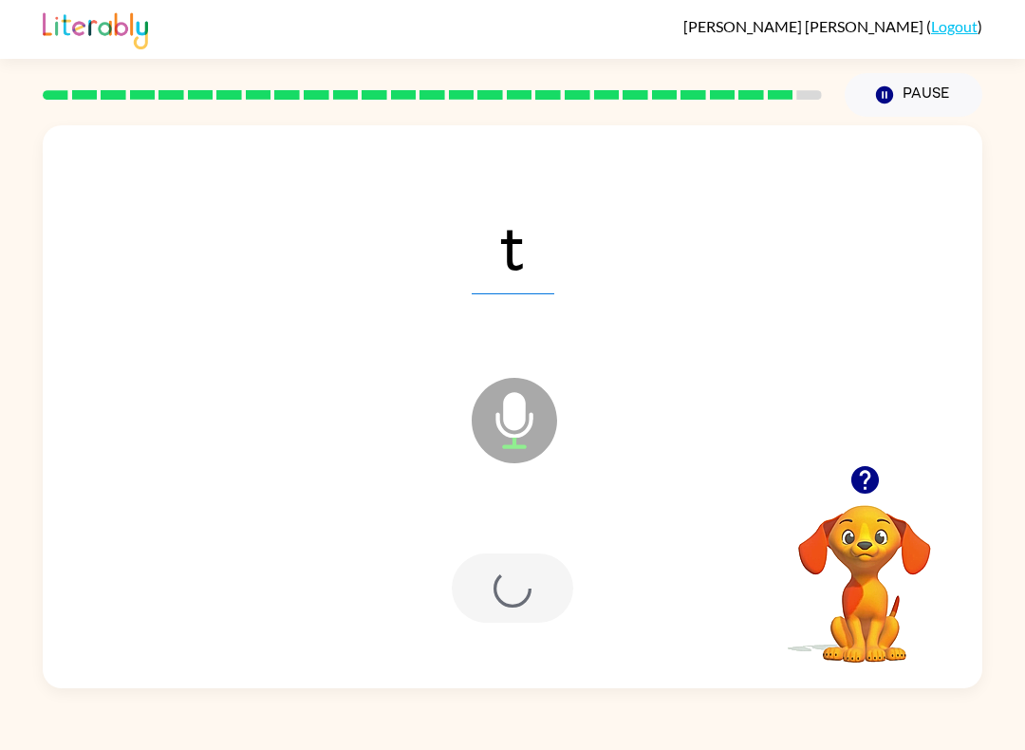
click at [530, 587] on div at bounding box center [512, 587] width 121 height 69
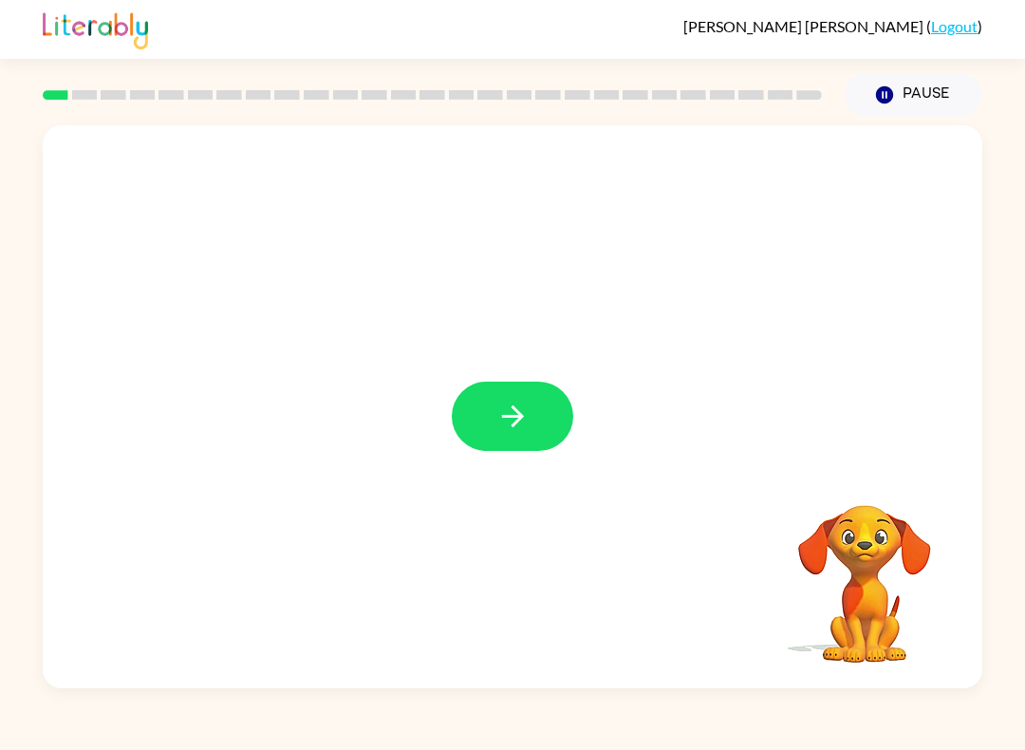
click at [545, 401] on button "button" at bounding box center [512, 416] width 121 height 69
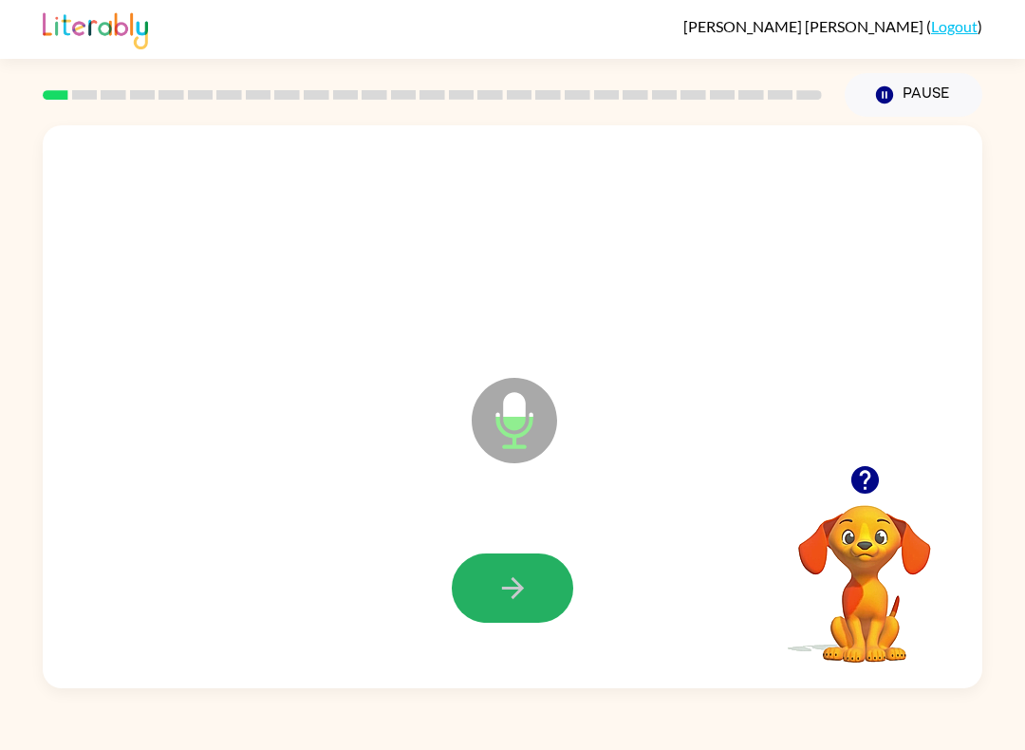
click at [517, 600] on icon "button" at bounding box center [512, 587] width 33 height 33
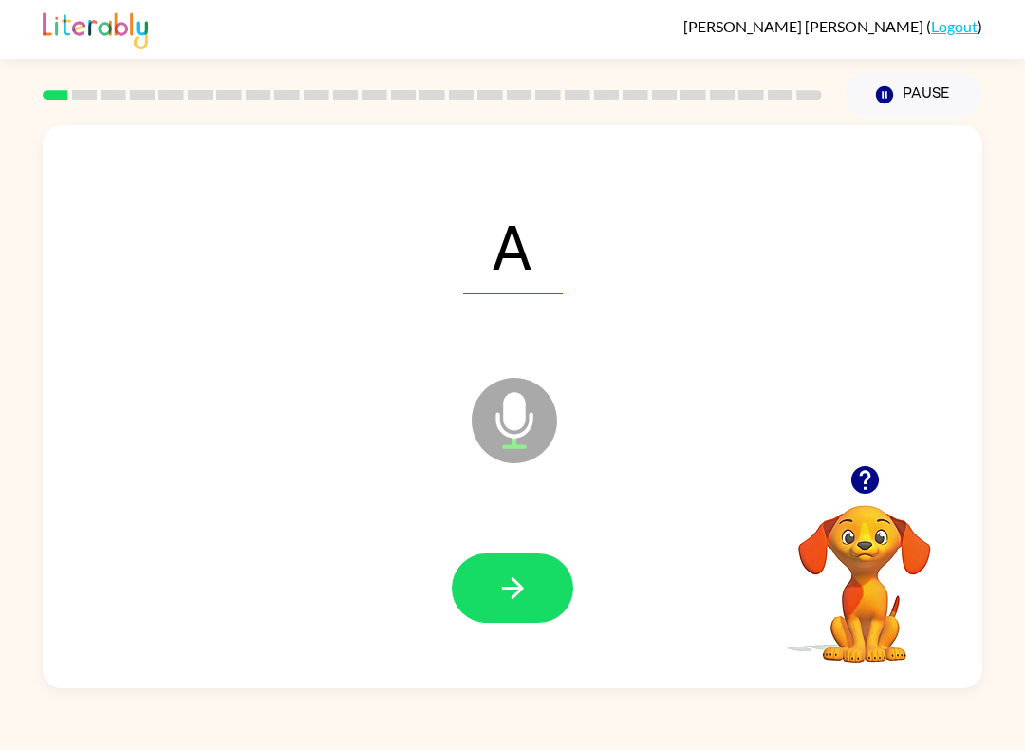
click at [506, 598] on icon "button" at bounding box center [512, 587] width 33 height 33
click at [500, 580] on icon "button" at bounding box center [512, 587] width 33 height 33
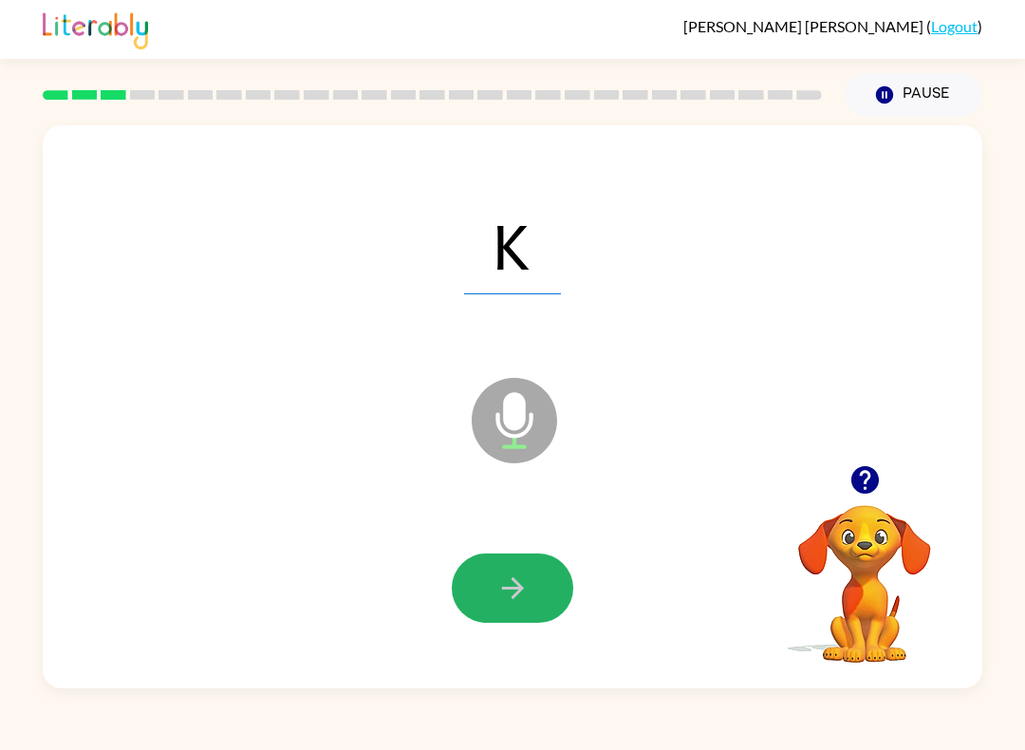
click at [516, 618] on button "button" at bounding box center [512, 587] width 121 height 69
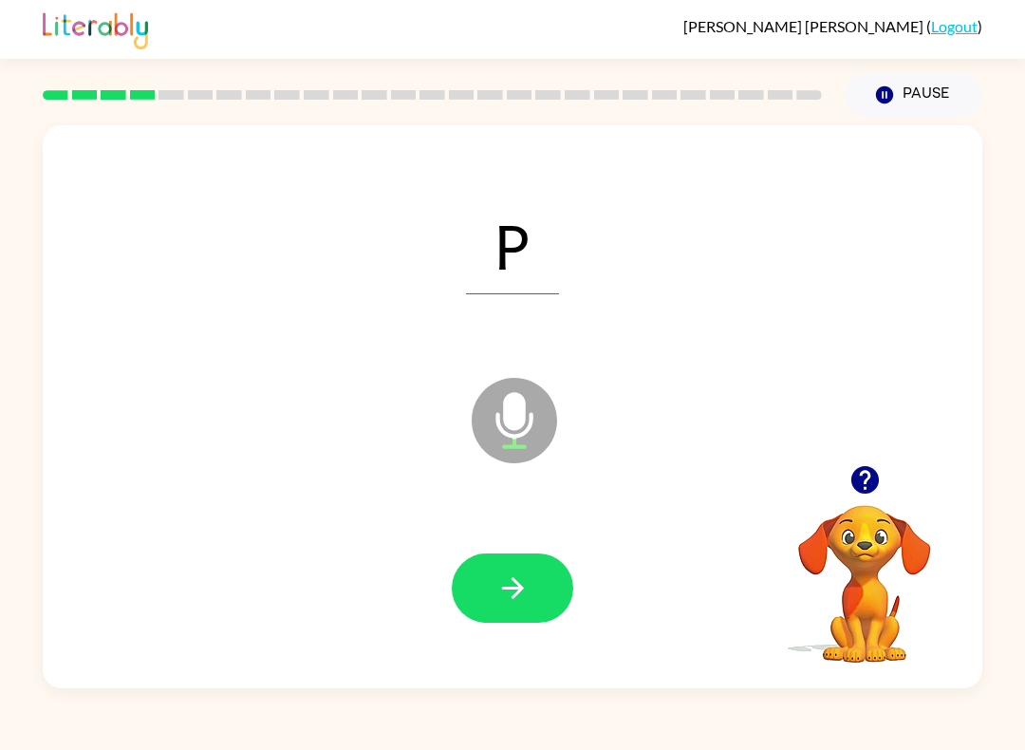
click at [494, 590] on button "button" at bounding box center [512, 587] width 121 height 69
click at [518, 591] on icon "button" at bounding box center [512, 588] width 22 height 22
click at [478, 563] on button "button" at bounding box center [512, 587] width 121 height 69
click at [494, 587] on button "button" at bounding box center [512, 587] width 121 height 69
click at [453, 632] on div at bounding box center [513, 588] width 902 height 162
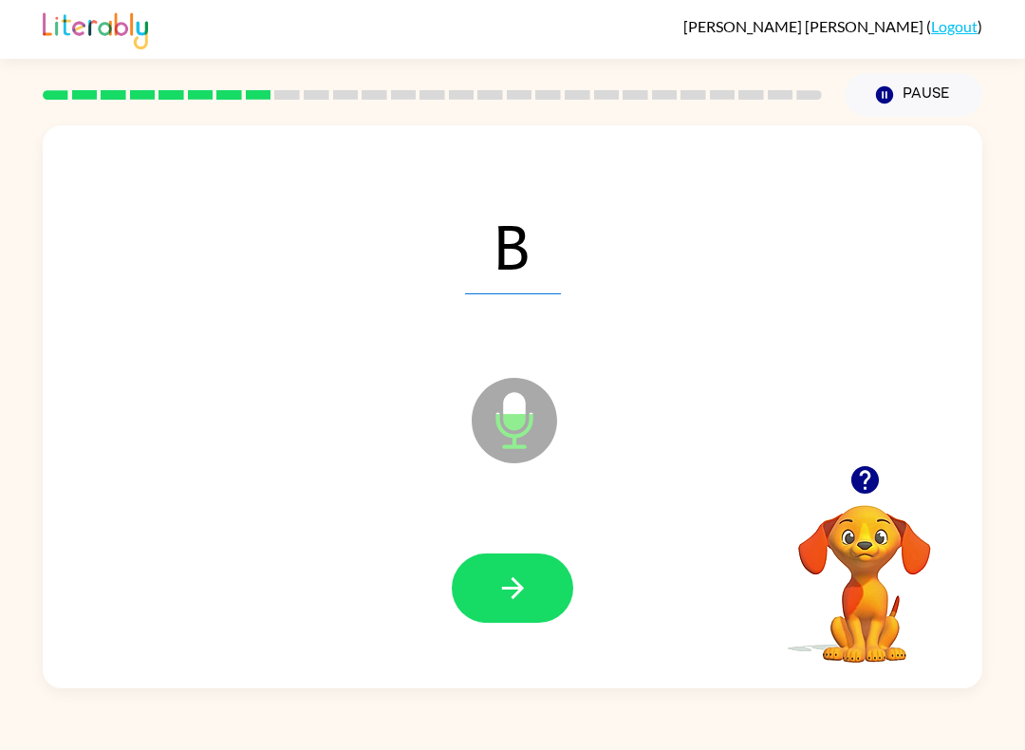
click at [526, 578] on icon "button" at bounding box center [512, 587] width 33 height 33
click at [512, 592] on icon "button" at bounding box center [512, 587] width 33 height 33
click at [499, 608] on button "button" at bounding box center [512, 587] width 121 height 69
click at [477, 605] on button "button" at bounding box center [512, 587] width 121 height 69
click at [457, 607] on button "button" at bounding box center [512, 587] width 121 height 69
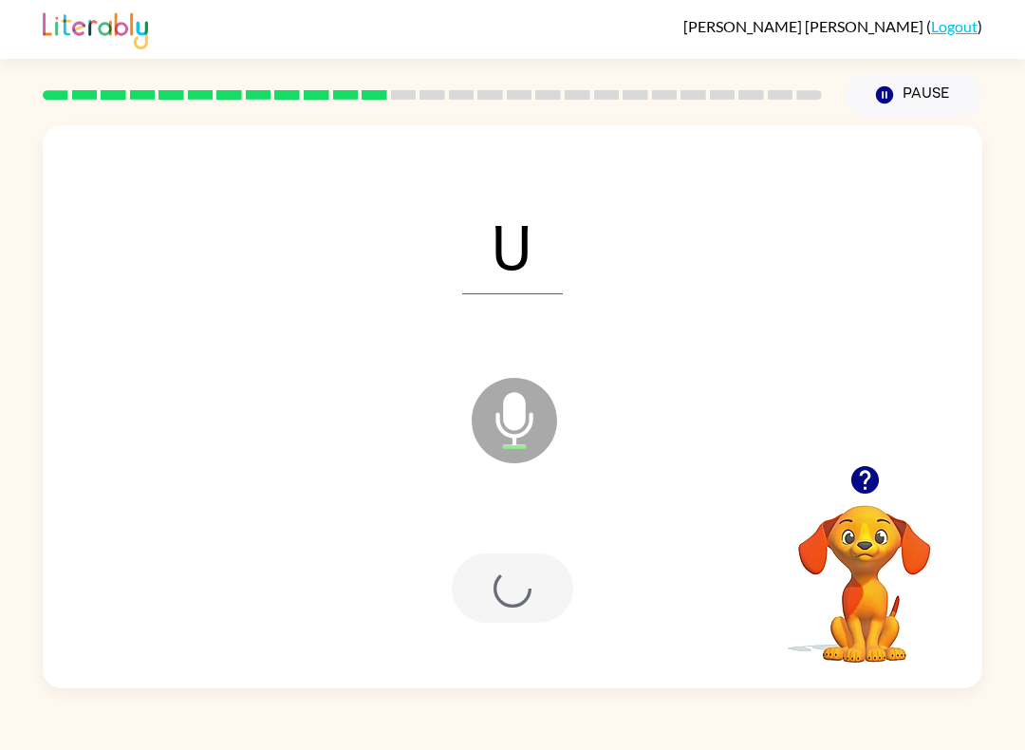
click at [457, 606] on div at bounding box center [512, 587] width 121 height 69
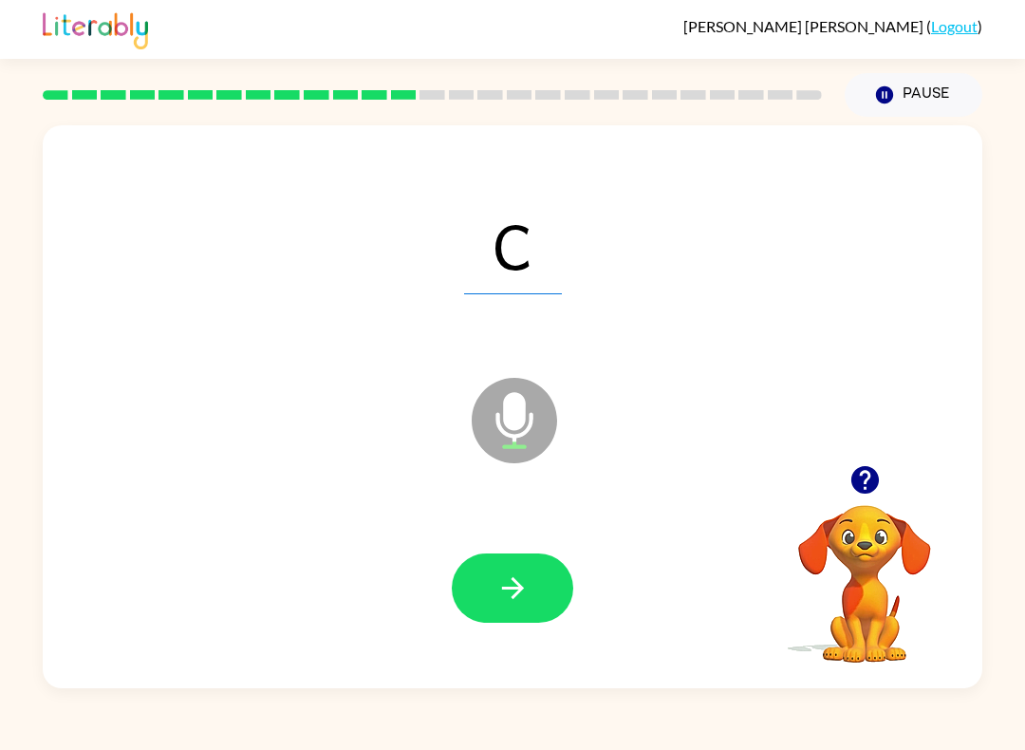
click at [460, 604] on button "button" at bounding box center [512, 587] width 121 height 69
click at [488, 603] on button "button" at bounding box center [512, 587] width 121 height 69
click at [506, 584] on icon "button" at bounding box center [512, 587] width 33 height 33
click at [501, 634] on div at bounding box center [513, 588] width 902 height 162
click at [500, 633] on div at bounding box center [513, 588] width 902 height 162
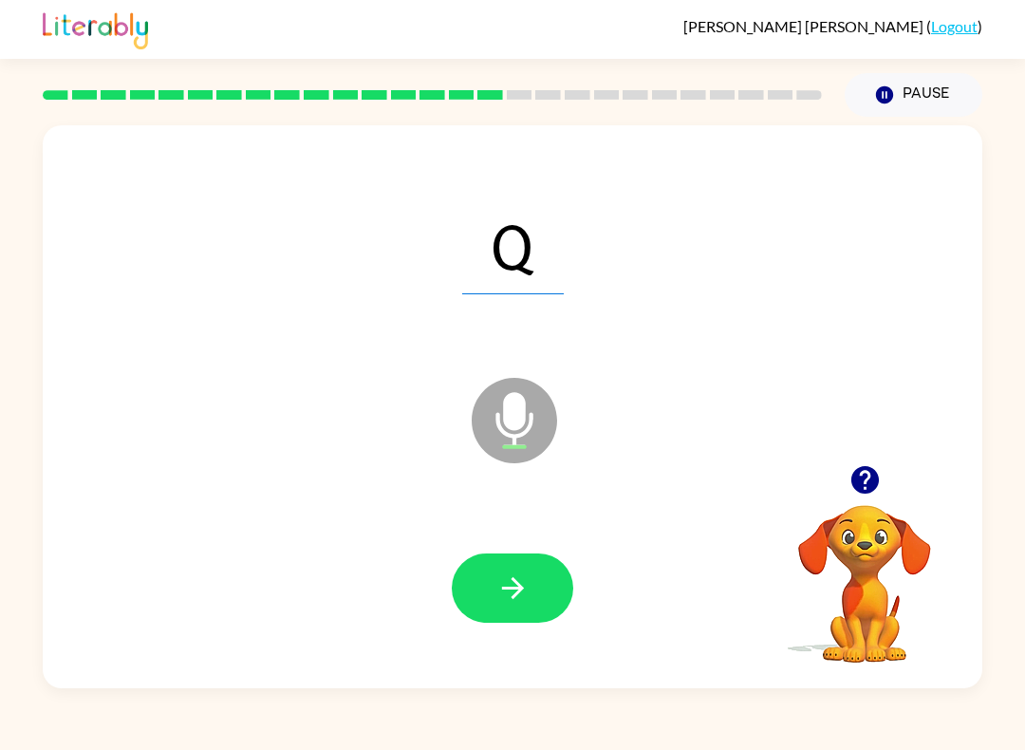
click at [501, 585] on icon "button" at bounding box center [512, 587] width 33 height 33
click at [494, 603] on button "button" at bounding box center [512, 587] width 121 height 69
click at [539, 577] on button "button" at bounding box center [512, 587] width 121 height 69
click at [553, 568] on button "button" at bounding box center [512, 587] width 121 height 69
click at [544, 607] on button "button" at bounding box center [512, 587] width 121 height 69
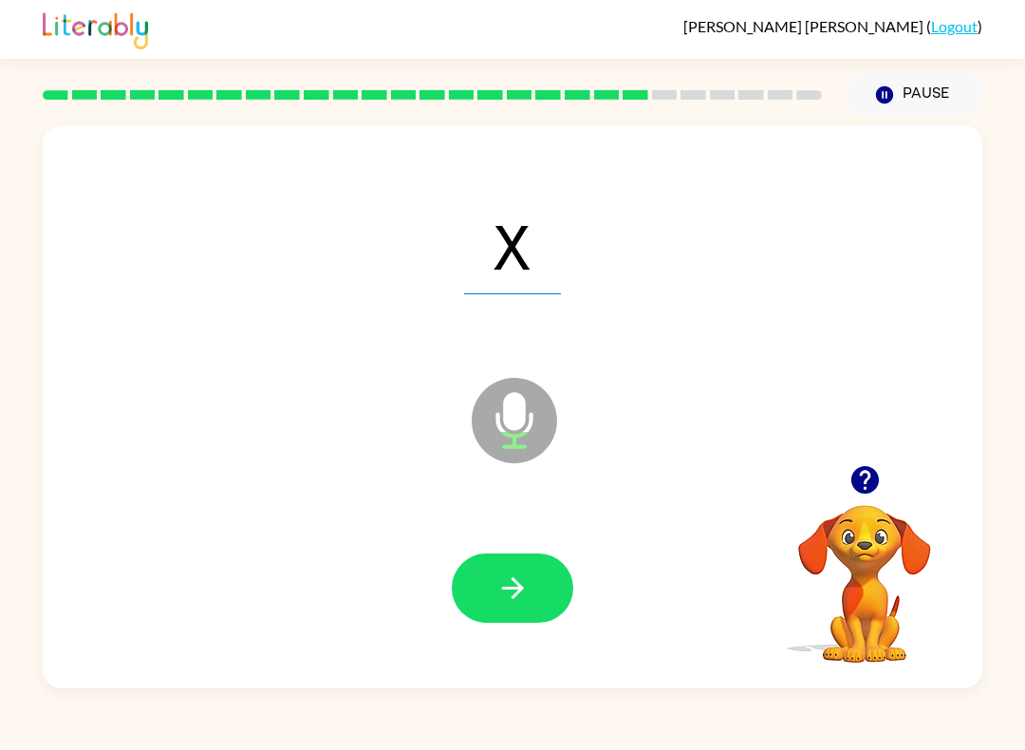
click at [539, 604] on button "button" at bounding box center [512, 587] width 121 height 69
click at [513, 601] on icon "button" at bounding box center [512, 587] width 33 height 33
click at [491, 603] on button "button" at bounding box center [512, 587] width 121 height 69
click at [484, 592] on button "button" at bounding box center [512, 587] width 121 height 69
click at [494, 576] on button "button" at bounding box center [512, 587] width 121 height 69
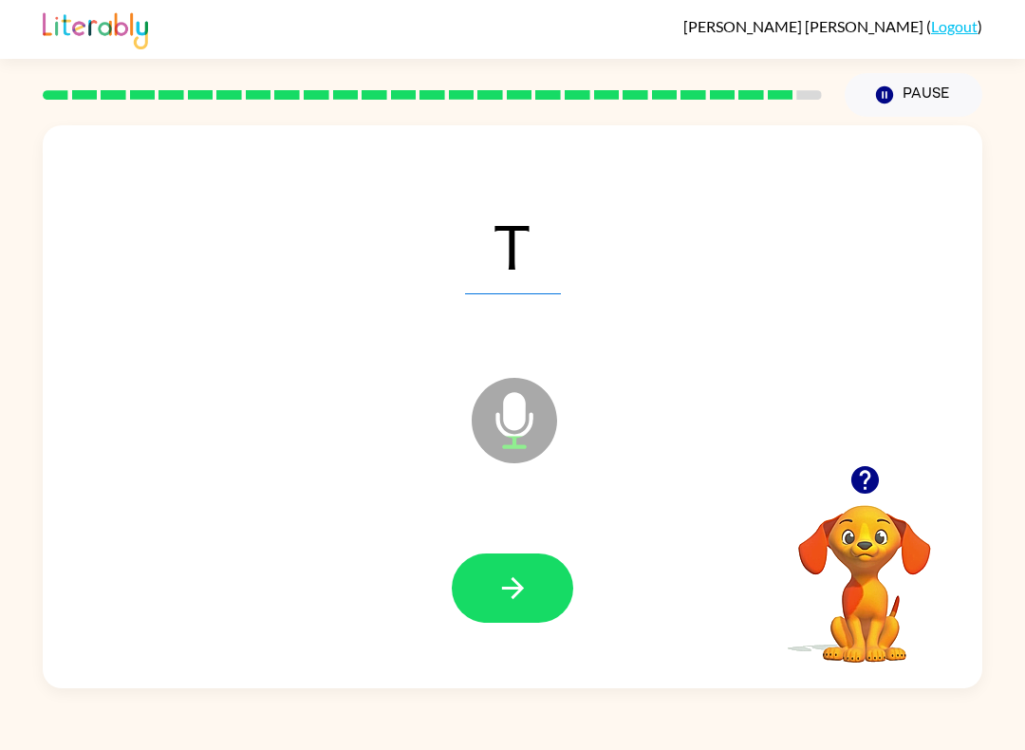
click at [475, 600] on button "button" at bounding box center [512, 587] width 121 height 69
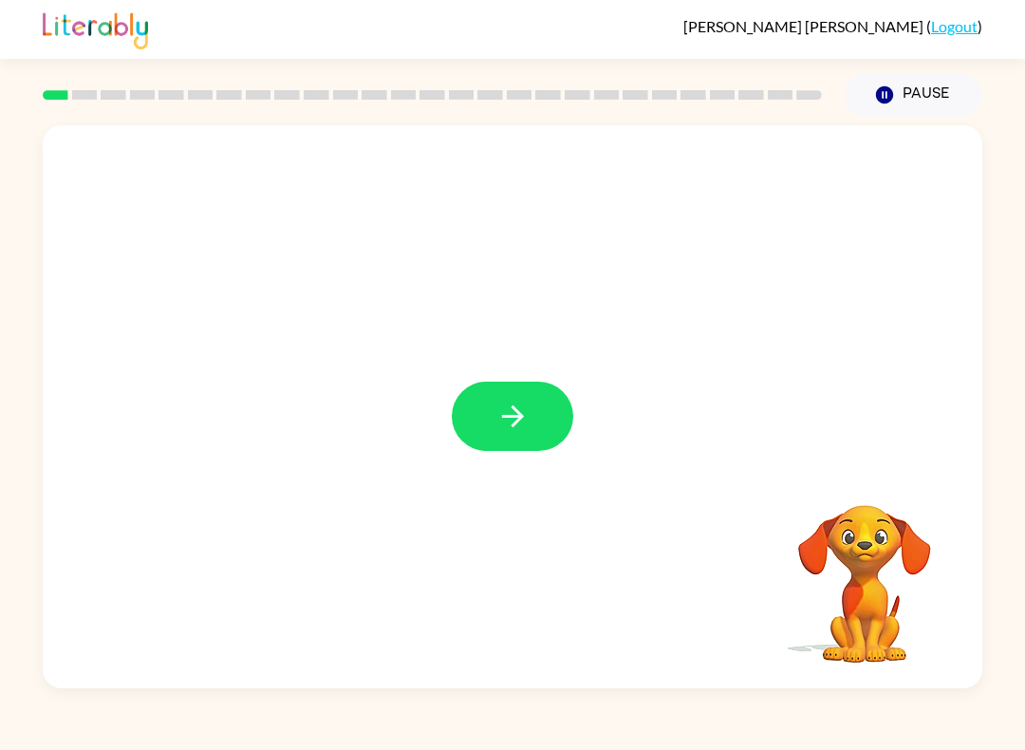
click at [489, 405] on button "button" at bounding box center [512, 416] width 121 height 69
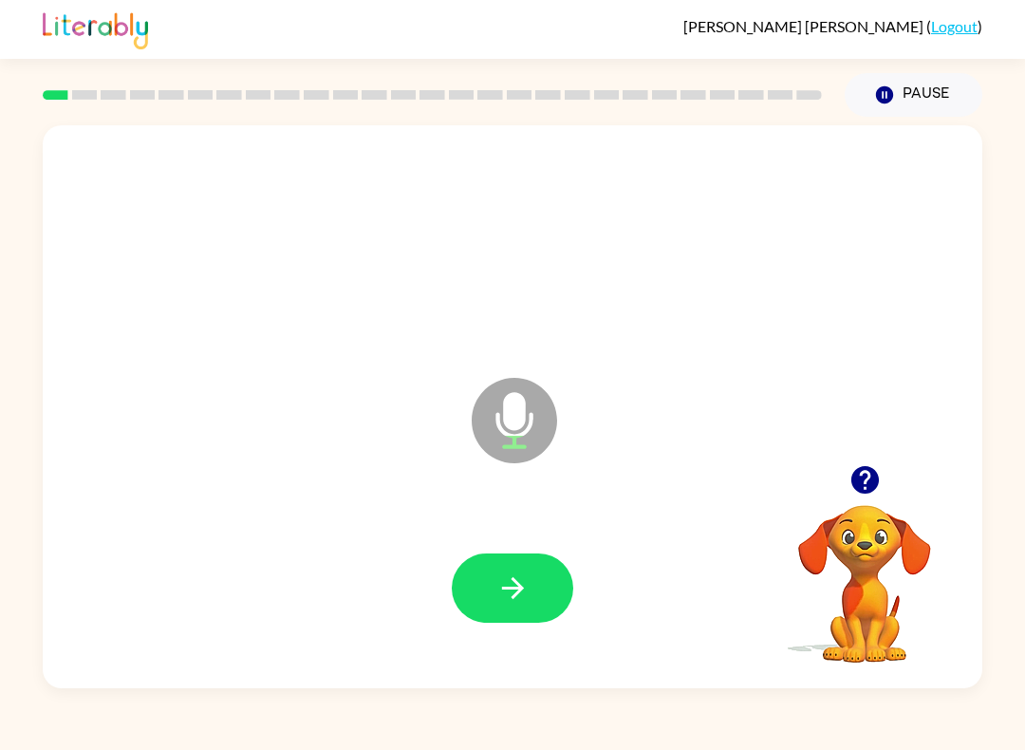
click at [501, 603] on icon "button" at bounding box center [512, 587] width 33 height 33
click at [562, 583] on button "button" at bounding box center [512, 587] width 121 height 69
click at [504, 598] on icon "button" at bounding box center [512, 587] width 33 height 33
click at [522, 603] on icon "button" at bounding box center [512, 587] width 33 height 33
click at [529, 587] on icon "button" at bounding box center [512, 587] width 33 height 33
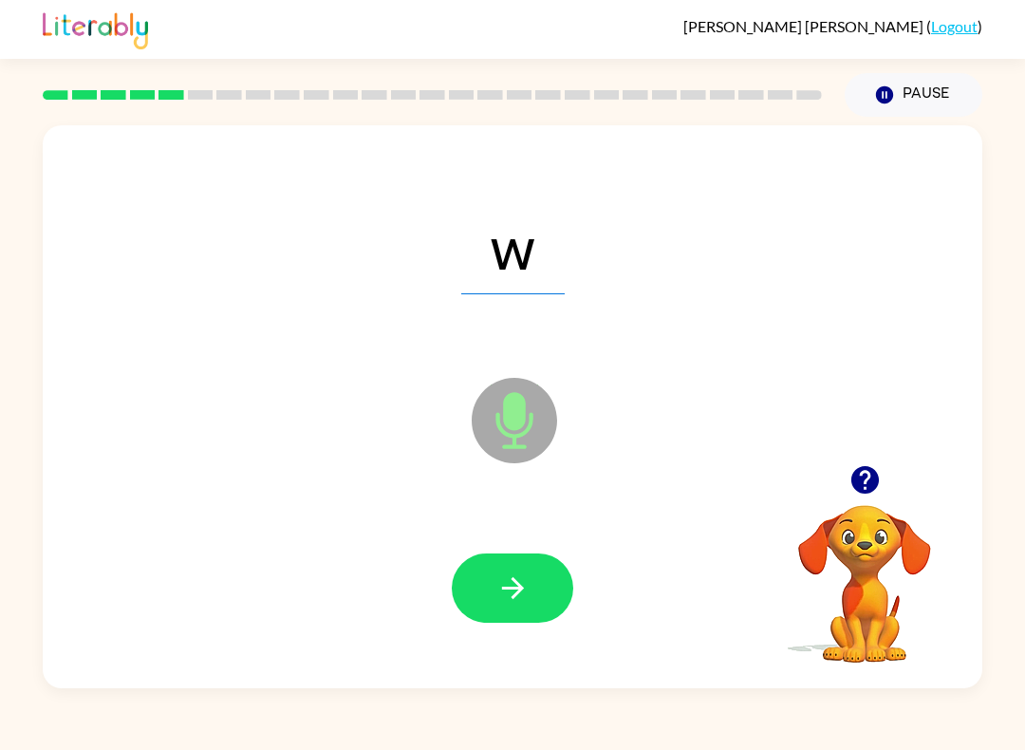
click at [511, 575] on icon "button" at bounding box center [512, 587] width 33 height 33
click at [520, 593] on icon "button" at bounding box center [512, 587] width 33 height 33
click at [537, 583] on button "button" at bounding box center [512, 587] width 121 height 69
click at [514, 592] on icon "button" at bounding box center [512, 587] width 33 height 33
click at [525, 592] on icon "button" at bounding box center [512, 587] width 33 height 33
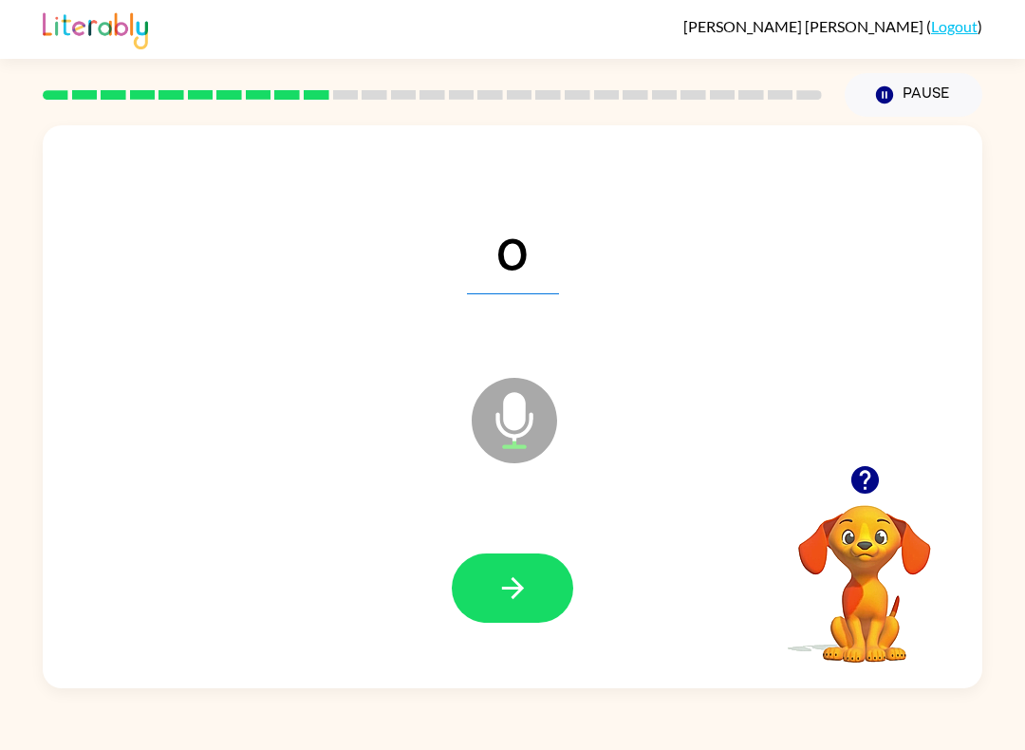
click at [526, 584] on icon "button" at bounding box center [512, 587] width 33 height 33
click at [528, 598] on icon "button" at bounding box center [512, 587] width 33 height 33
click at [494, 585] on button "button" at bounding box center [512, 587] width 121 height 69
click at [557, 553] on div at bounding box center [513, 588] width 902 height 162
click at [529, 594] on icon "button" at bounding box center [512, 587] width 33 height 33
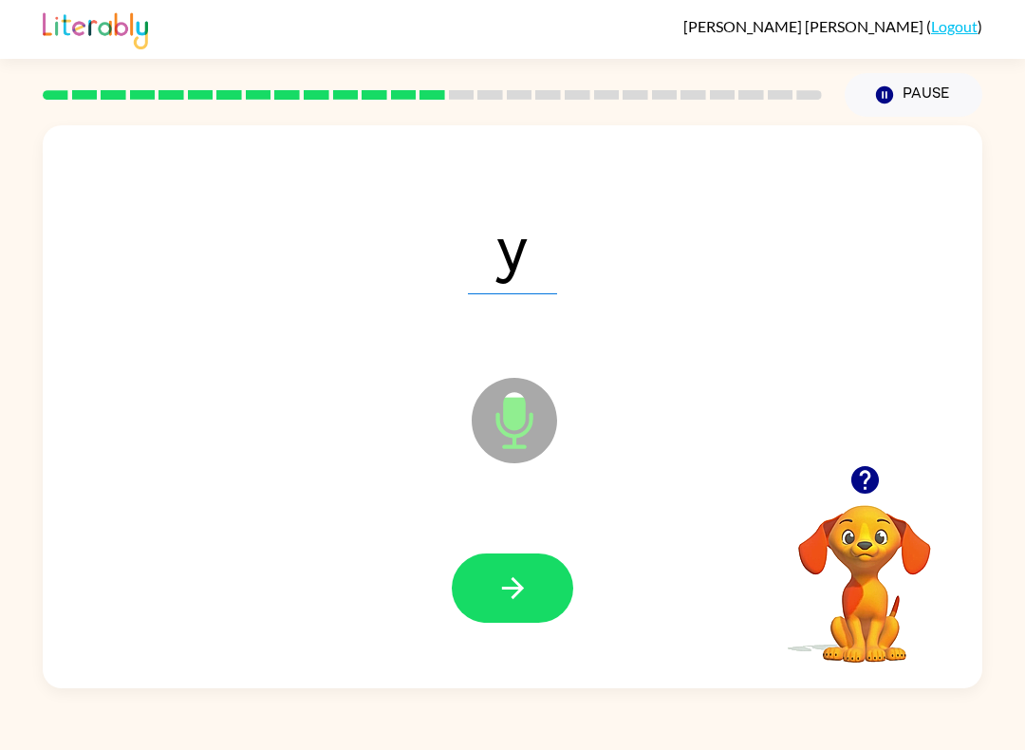
click at [526, 579] on icon "button" at bounding box center [512, 587] width 33 height 33
click at [544, 583] on button "button" at bounding box center [512, 587] width 121 height 69
click at [545, 578] on button "button" at bounding box center [512, 587] width 121 height 69
click at [517, 582] on icon "button" at bounding box center [512, 587] width 33 height 33
click at [509, 590] on icon "button" at bounding box center [512, 587] width 33 height 33
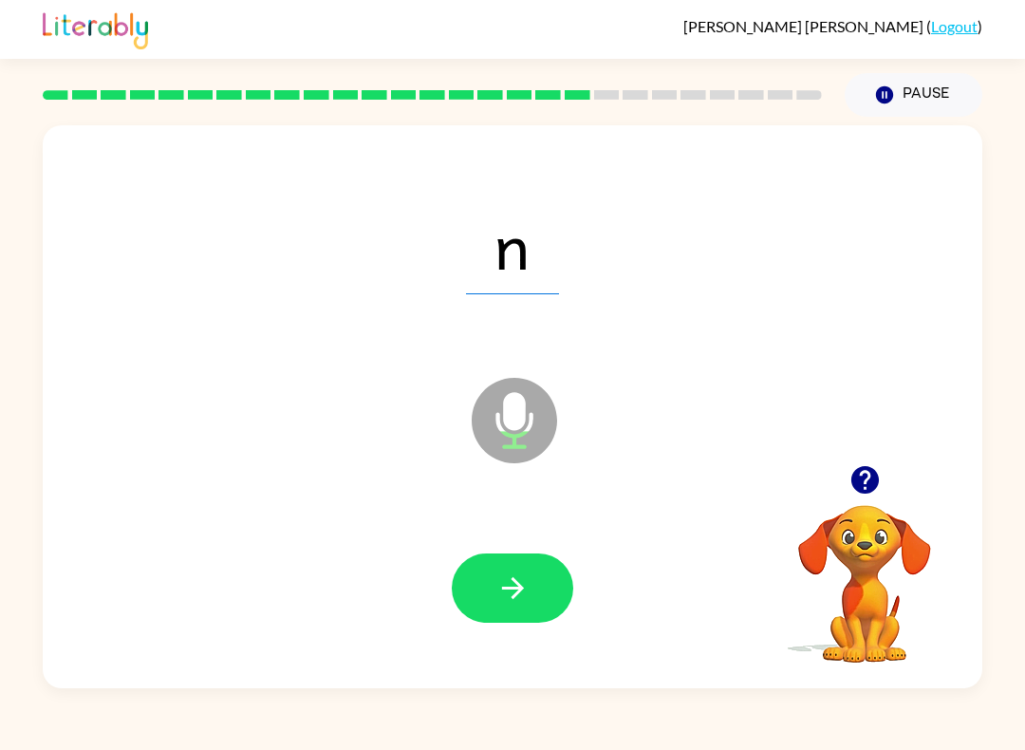
click at [531, 590] on button "button" at bounding box center [512, 587] width 121 height 69
click at [532, 587] on button "button" at bounding box center [512, 587] width 121 height 69
click at [541, 584] on button "button" at bounding box center [512, 587] width 121 height 69
click at [528, 599] on icon "button" at bounding box center [512, 587] width 33 height 33
click at [520, 595] on icon "button" at bounding box center [512, 587] width 33 height 33
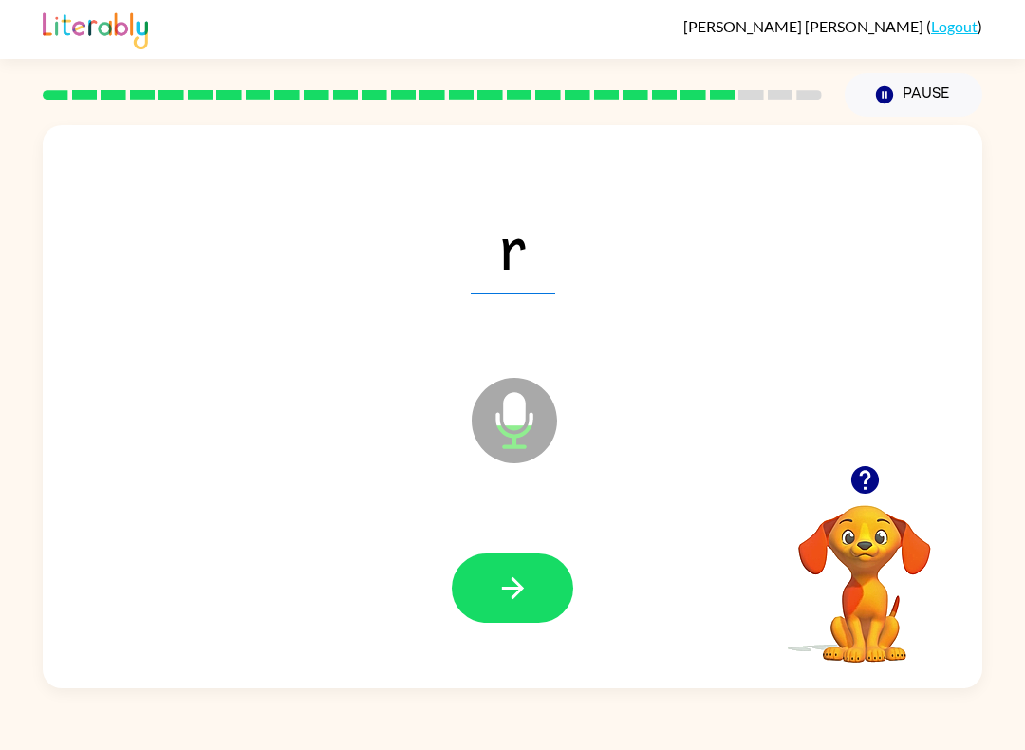
click at [527, 600] on icon "button" at bounding box center [512, 587] width 33 height 33
click at [512, 588] on icon "button" at bounding box center [512, 588] width 22 height 22
click at [527, 586] on icon "button" at bounding box center [512, 587] width 33 height 33
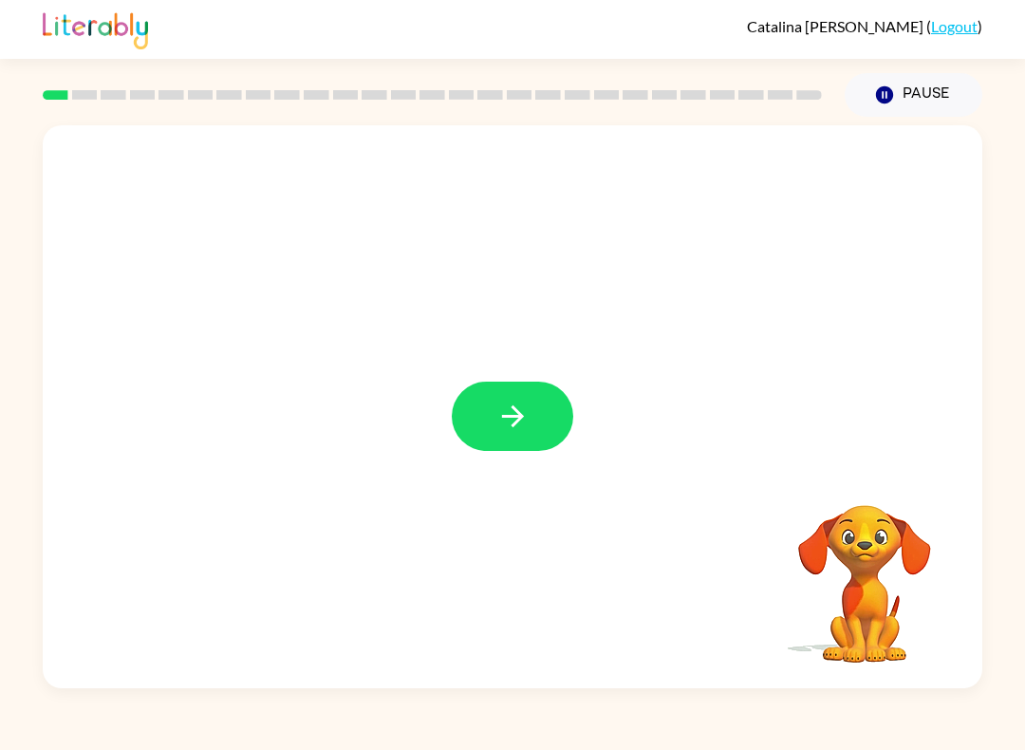
click at [515, 419] on icon "button" at bounding box center [512, 416] width 33 height 33
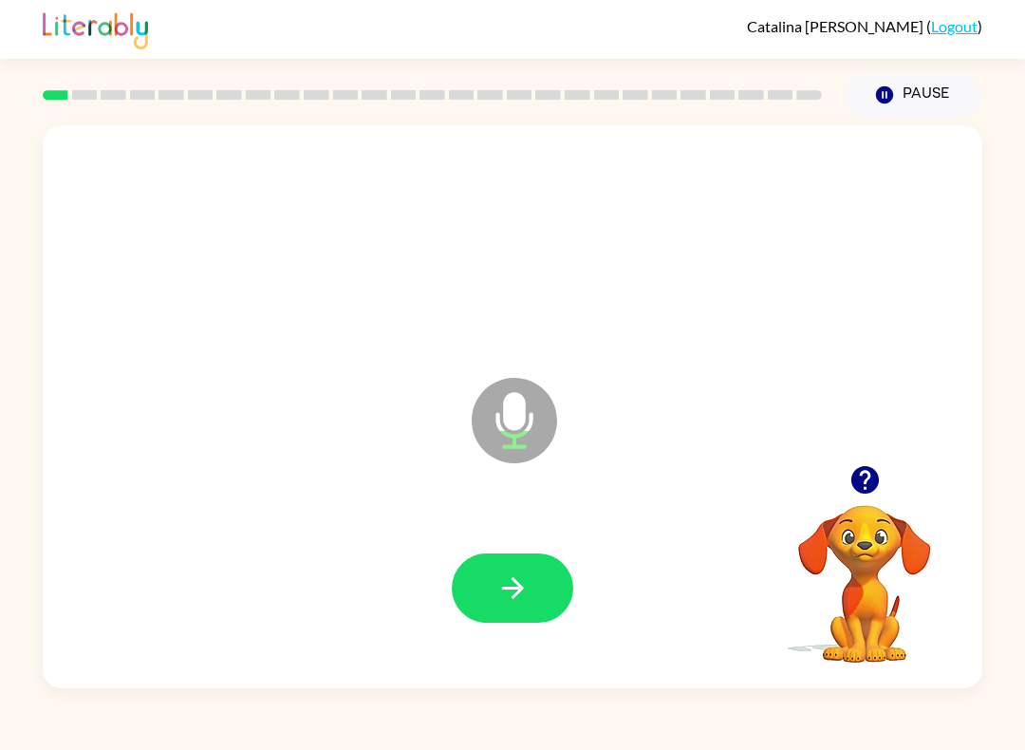
click at [555, 568] on button "button" at bounding box center [512, 587] width 121 height 69
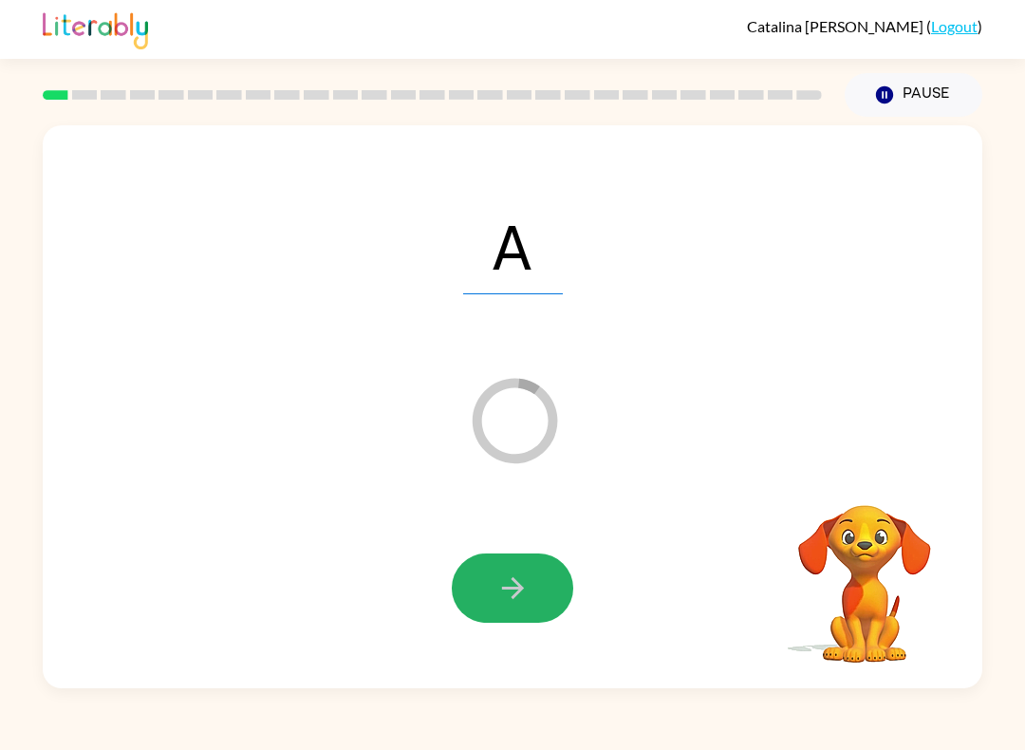
click at [504, 584] on icon "button" at bounding box center [512, 587] width 33 height 33
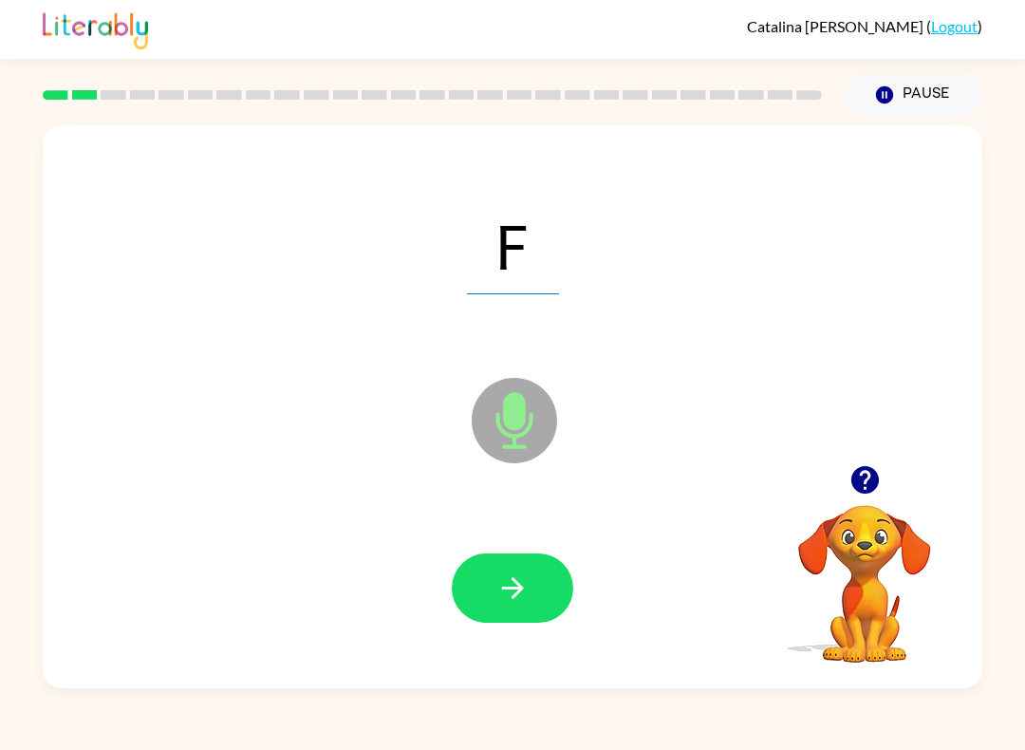
click at [540, 575] on button "button" at bounding box center [512, 587] width 121 height 69
click at [543, 568] on button "button" at bounding box center [512, 587] width 121 height 69
click at [503, 565] on button "button" at bounding box center [512, 587] width 121 height 69
click at [533, 563] on button "button" at bounding box center [512, 587] width 121 height 69
click at [539, 587] on button "button" at bounding box center [512, 587] width 121 height 69
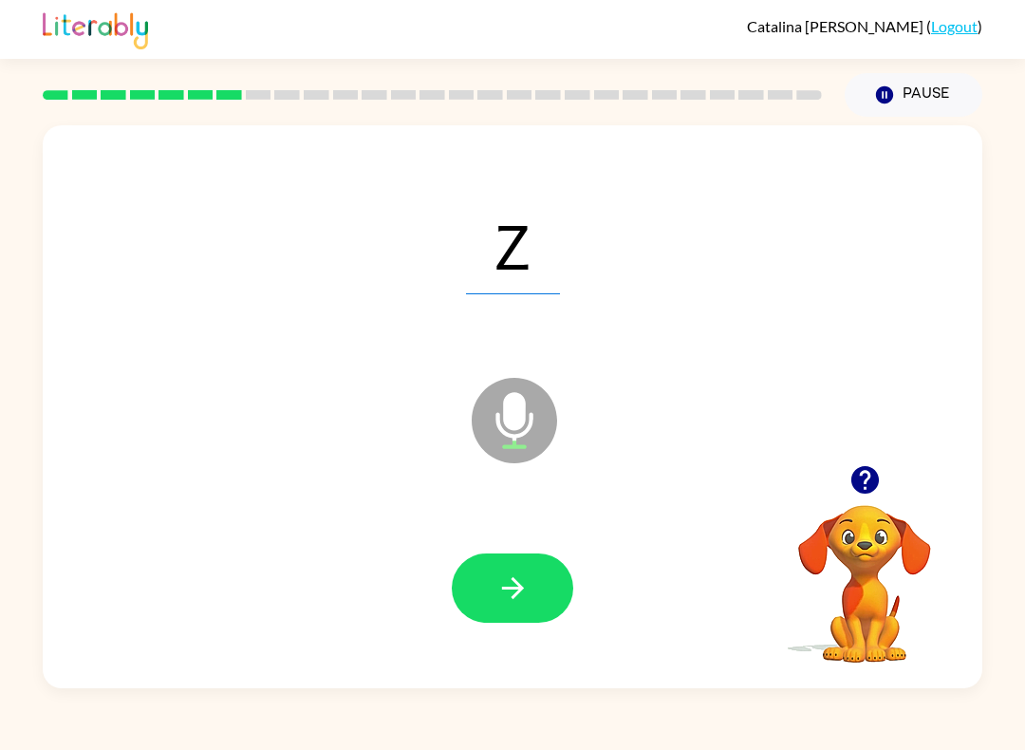
click at [484, 595] on button "button" at bounding box center [512, 587] width 121 height 69
click at [550, 551] on div at bounding box center [513, 588] width 902 height 162
click at [517, 583] on icon "button" at bounding box center [512, 588] width 22 height 22
click at [548, 572] on button "button" at bounding box center [512, 587] width 121 height 69
click at [490, 580] on button "button" at bounding box center [512, 587] width 121 height 69
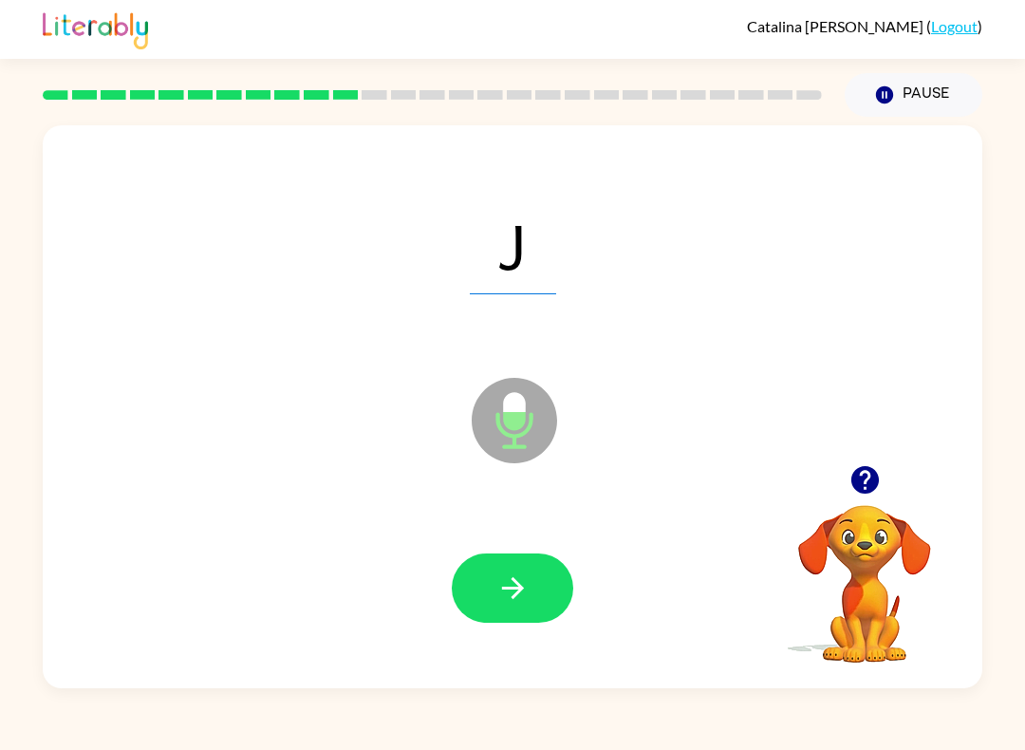
click at [522, 584] on icon "button" at bounding box center [512, 587] width 33 height 33
click at [496, 583] on icon "button" at bounding box center [512, 587] width 33 height 33
click at [528, 601] on icon "button" at bounding box center [512, 587] width 33 height 33
click at [506, 584] on icon "button" at bounding box center [512, 587] width 33 height 33
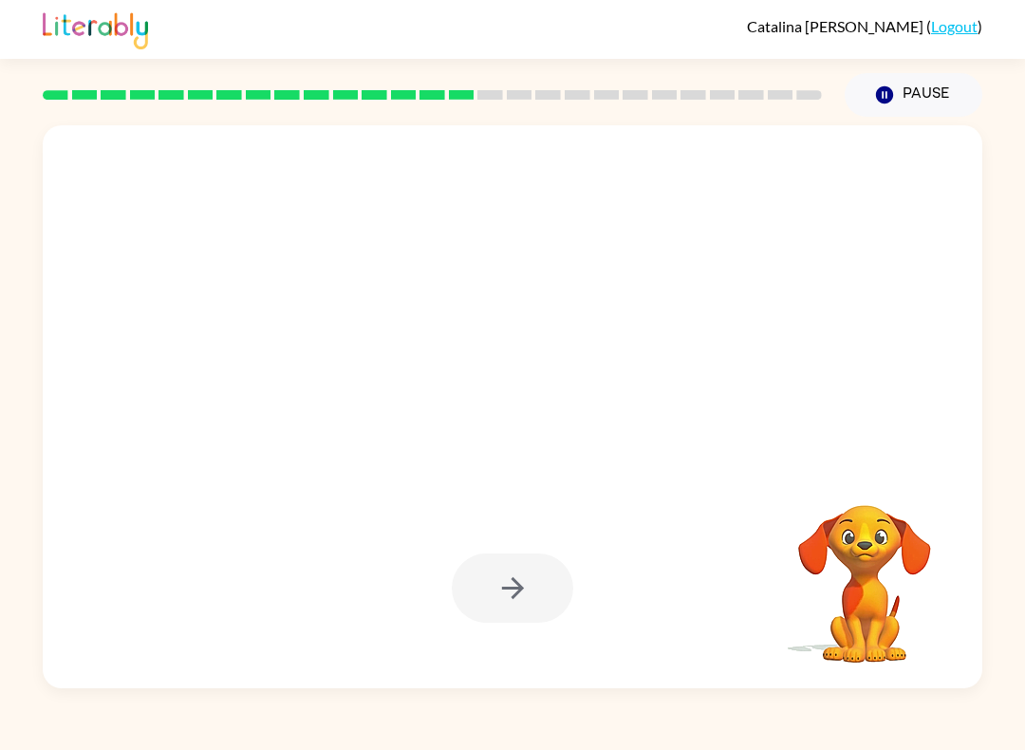
click at [465, 605] on div at bounding box center [512, 587] width 121 height 69
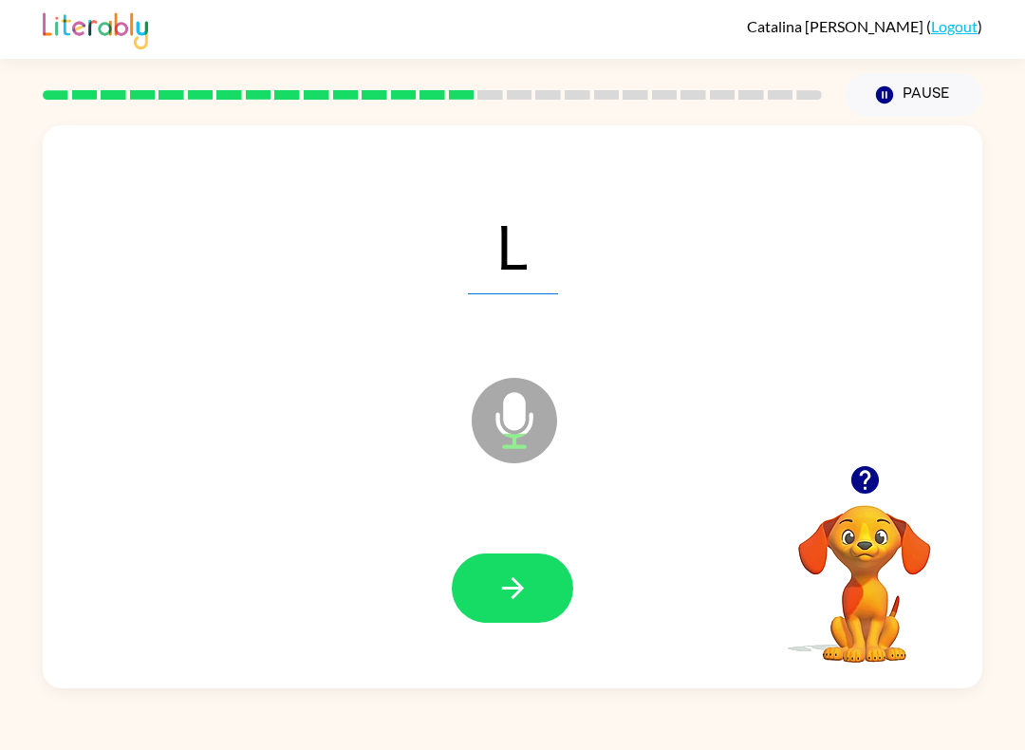
click at [551, 569] on button "button" at bounding box center [512, 587] width 121 height 69
click at [550, 552] on div at bounding box center [513, 588] width 902 height 162
click at [534, 587] on button "button" at bounding box center [512, 587] width 121 height 69
click at [550, 596] on button "button" at bounding box center [512, 587] width 121 height 69
click at [526, 585] on icon "button" at bounding box center [512, 587] width 33 height 33
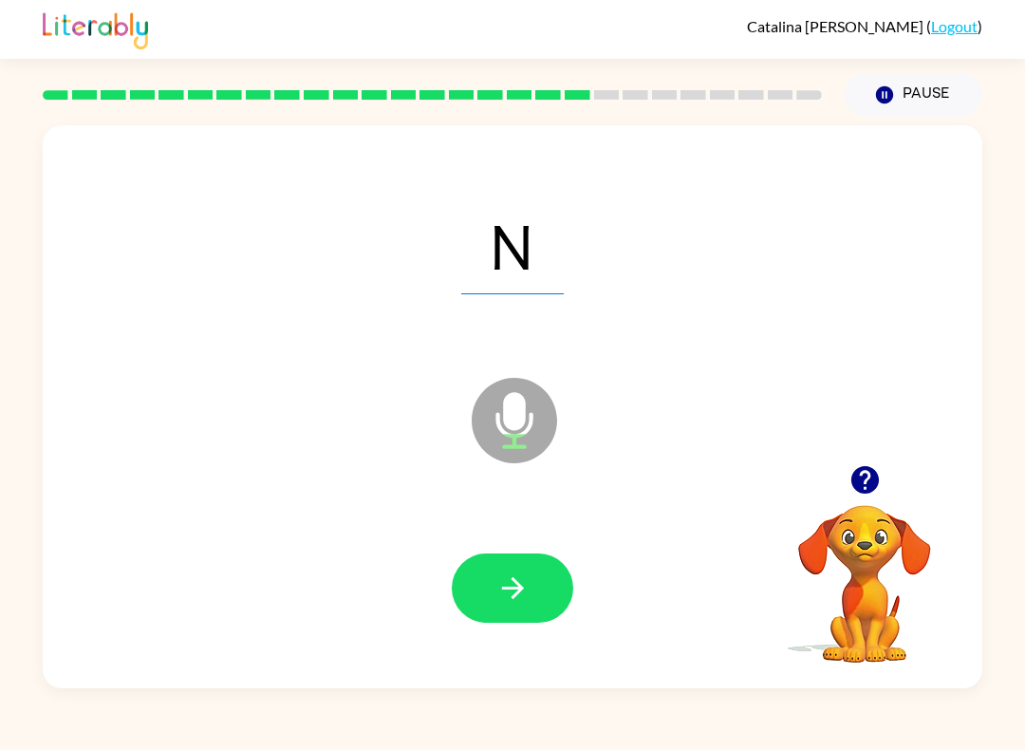
click at [568, 630] on div at bounding box center [513, 588] width 902 height 162
click at [542, 587] on button "button" at bounding box center [512, 587] width 121 height 69
click at [499, 544] on div at bounding box center [513, 588] width 902 height 162
click at [535, 582] on button "button" at bounding box center [512, 587] width 121 height 69
click at [517, 579] on icon "button" at bounding box center [512, 587] width 33 height 33
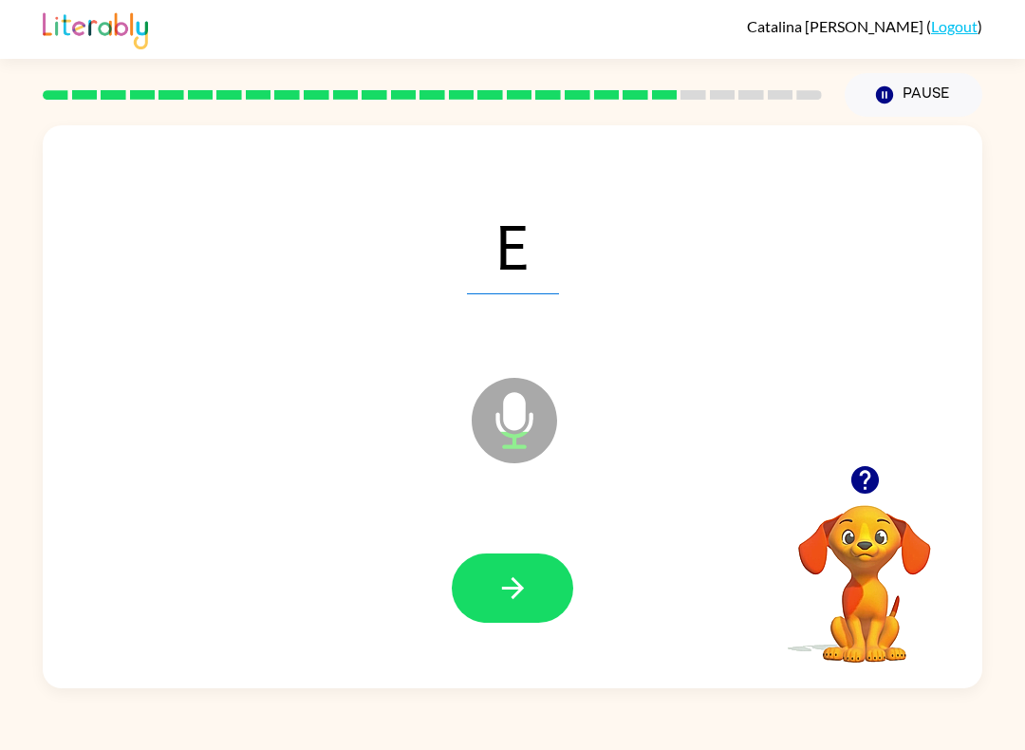
click at [544, 568] on button "button" at bounding box center [512, 587] width 121 height 69
click at [535, 571] on button "button" at bounding box center [512, 587] width 121 height 69
click at [544, 568] on button "button" at bounding box center [512, 587] width 121 height 69
click at [526, 590] on icon "button" at bounding box center [512, 587] width 33 height 33
click at [520, 569] on button "button" at bounding box center [512, 587] width 121 height 69
